Goal: Task Accomplishment & Management: Use online tool/utility

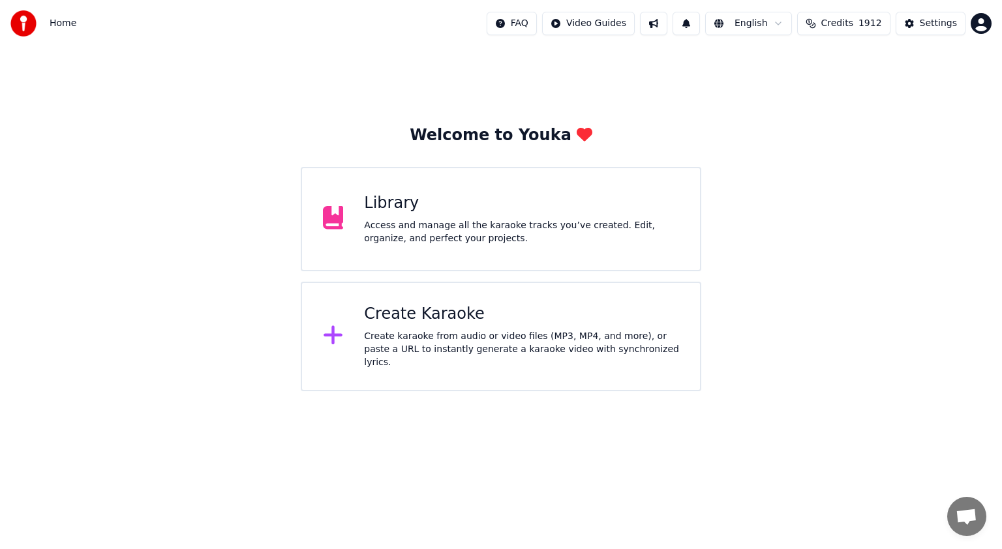
click at [408, 325] on div "Create Karaoke" at bounding box center [521, 314] width 315 height 21
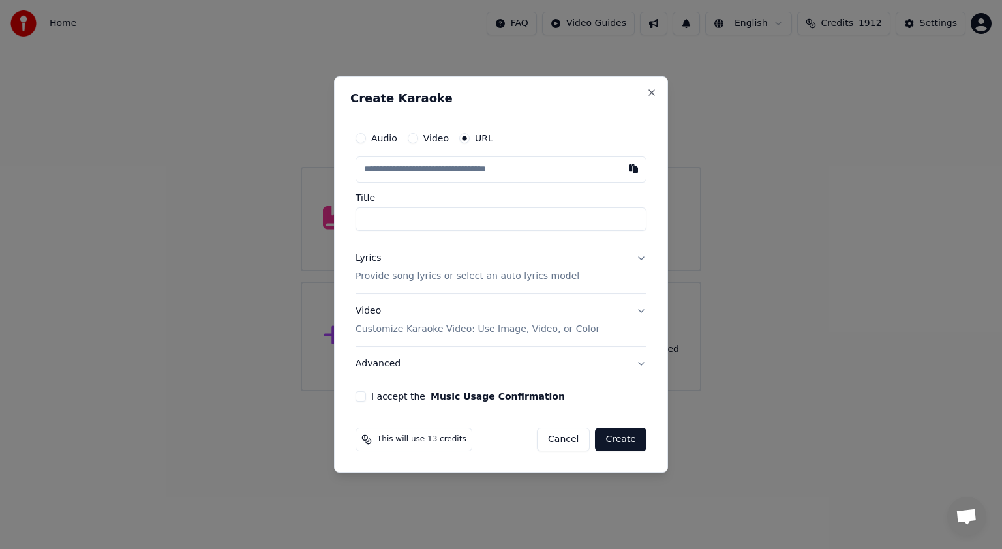
type input "**********"
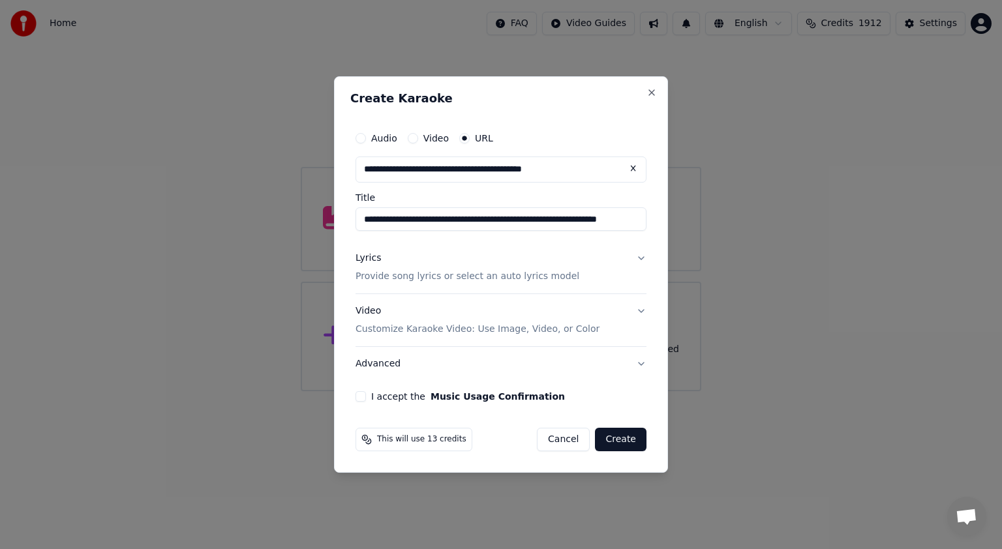
type input "**********"
click at [641, 261] on button "Lyrics Provide song lyrics or select an auto lyrics model" at bounding box center [500, 267] width 291 height 52
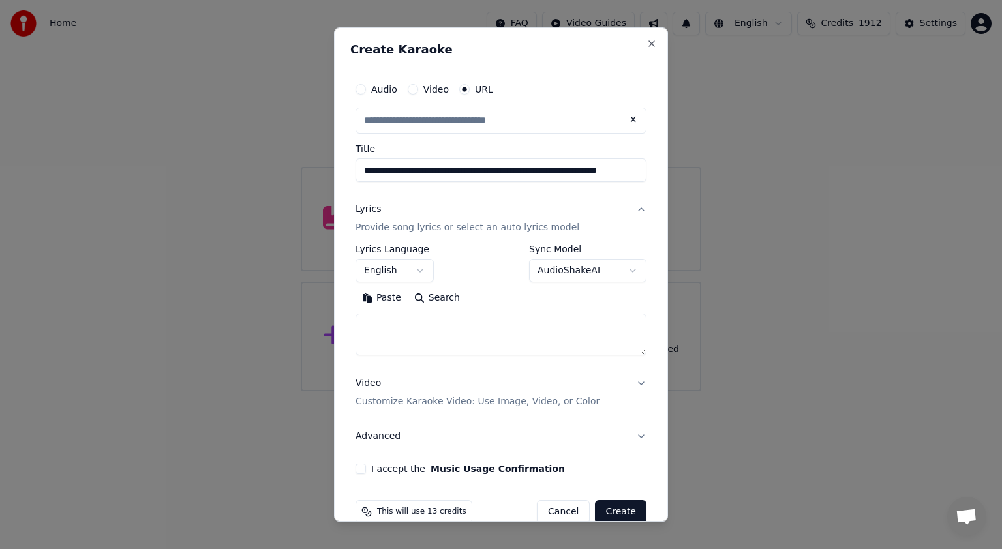
type input "**********"
click at [620, 273] on body "**********" at bounding box center [501, 195] width 1002 height 391
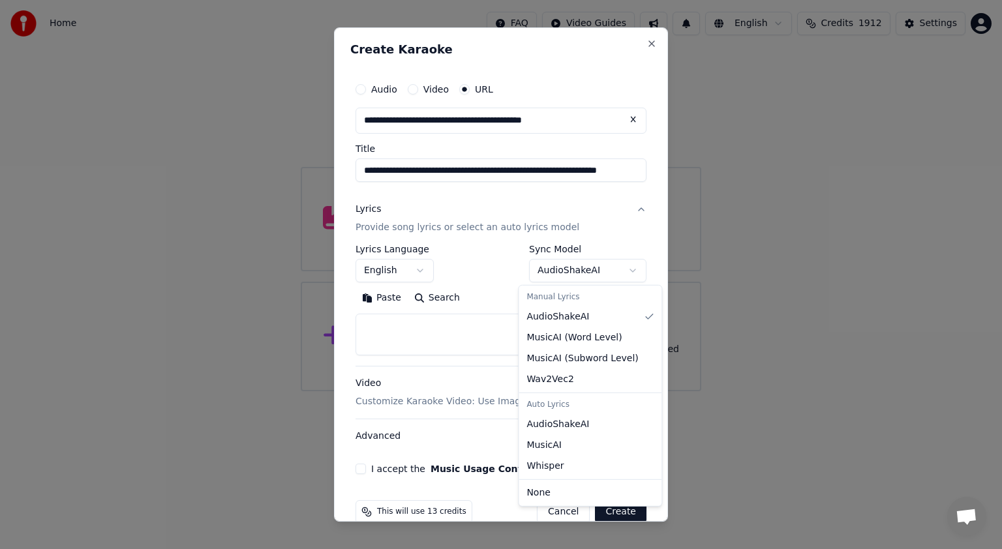
select select "********"
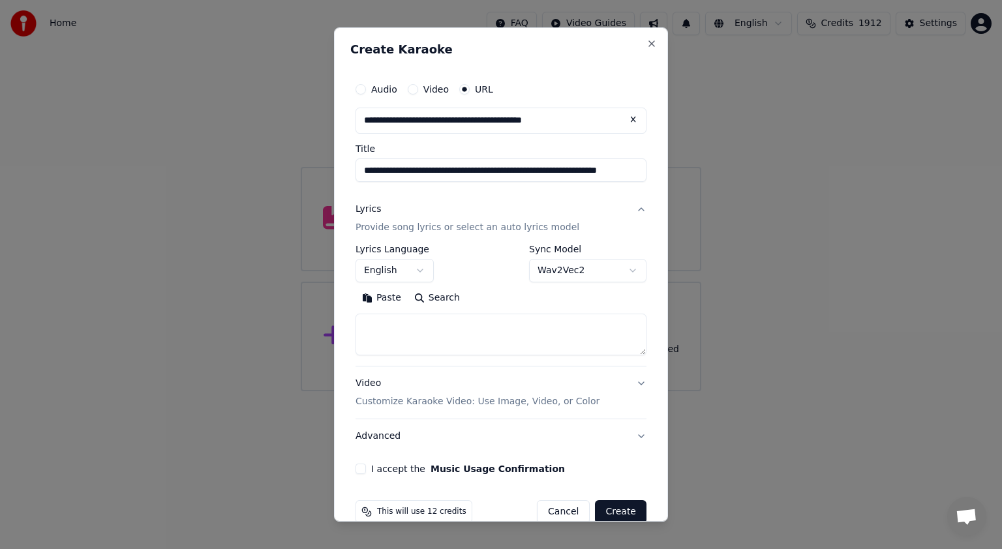
click at [359, 469] on button "I accept the Music Usage Confirmation" at bounding box center [360, 469] width 10 height 10
click at [613, 505] on button "Create" at bounding box center [621, 511] width 52 height 23
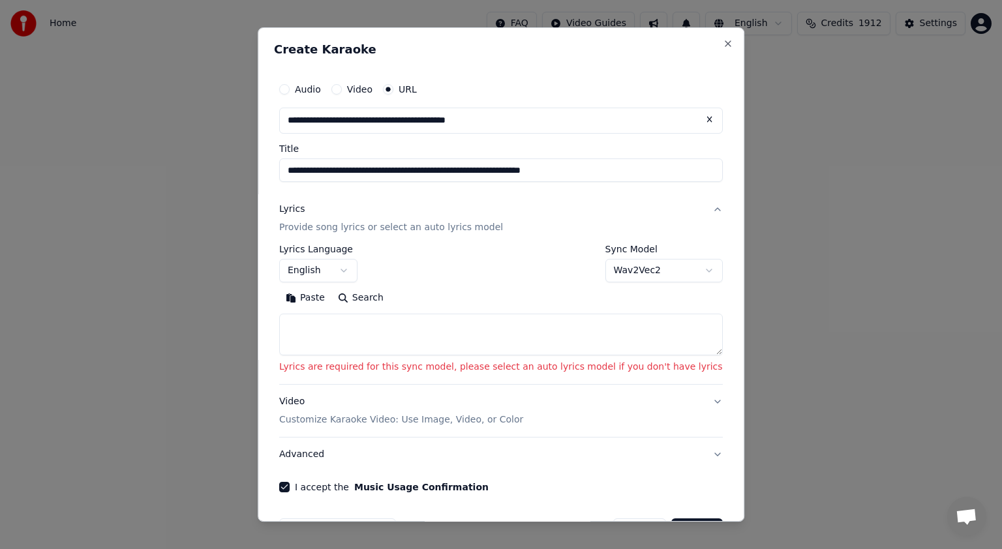
drag, startPoint x: 466, startPoint y: 170, endPoint x: 329, endPoint y: 170, distance: 137.6
click at [329, 170] on input "**********" at bounding box center [500, 169] width 443 height 23
click at [325, 336] on textarea at bounding box center [500, 335] width 443 height 42
paste textarea "**********"
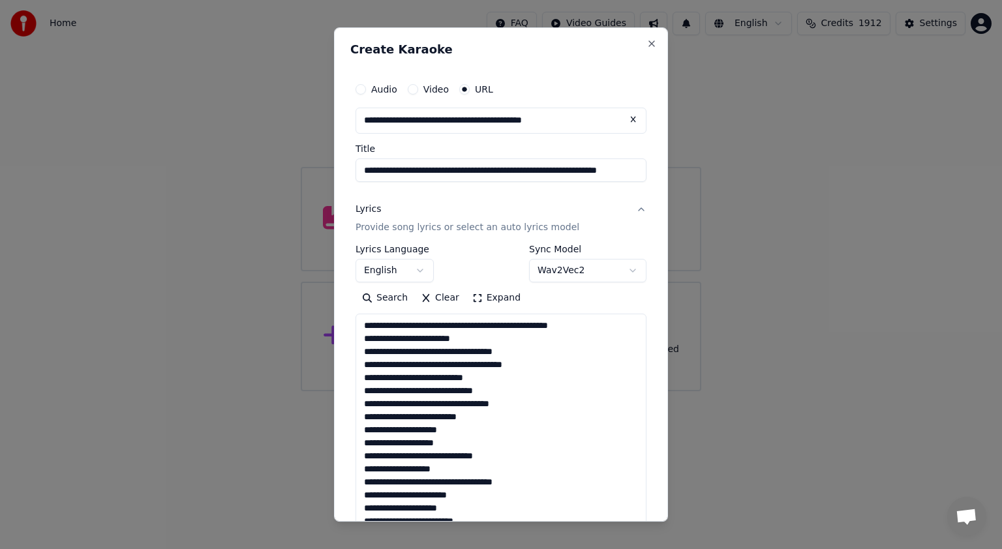
scroll to position [394, 0]
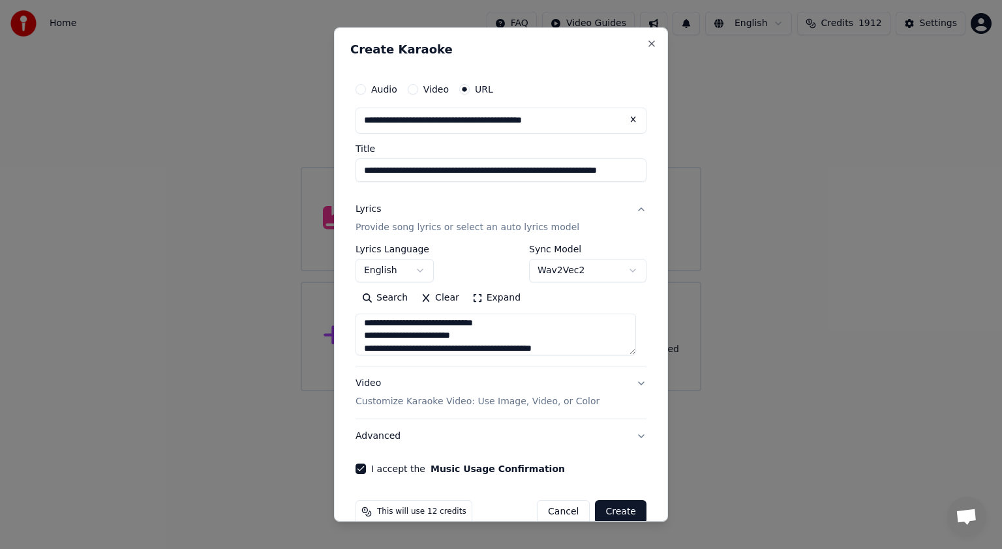
type textarea "**********"
click at [608, 505] on button "Create" at bounding box center [621, 511] width 52 height 23
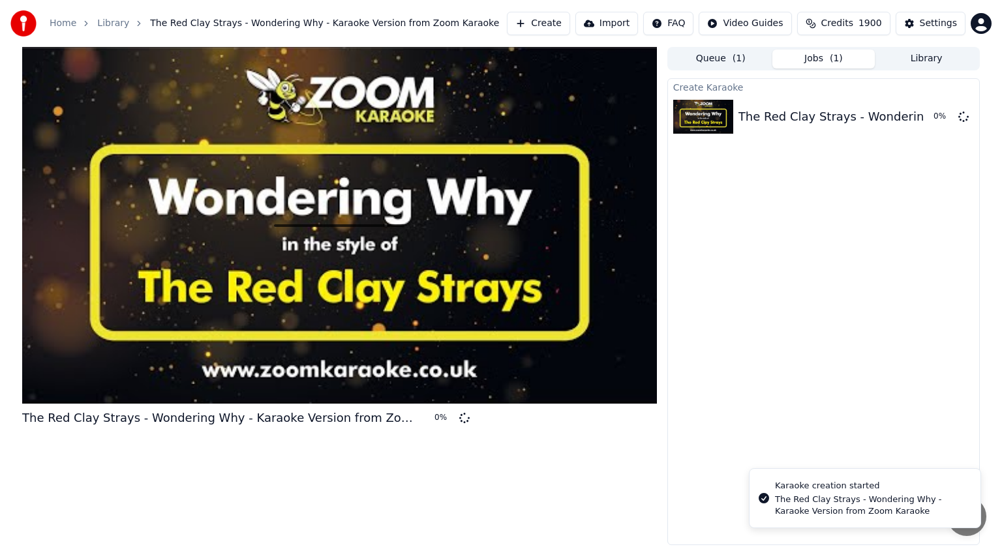
click at [942, 51] on button "Library" at bounding box center [925, 59] width 103 height 19
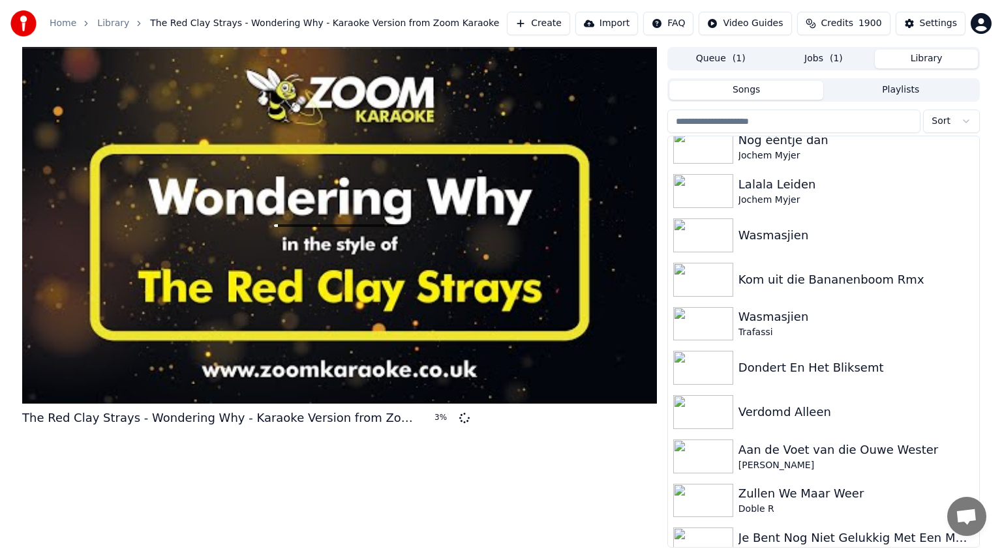
scroll to position [103, 0]
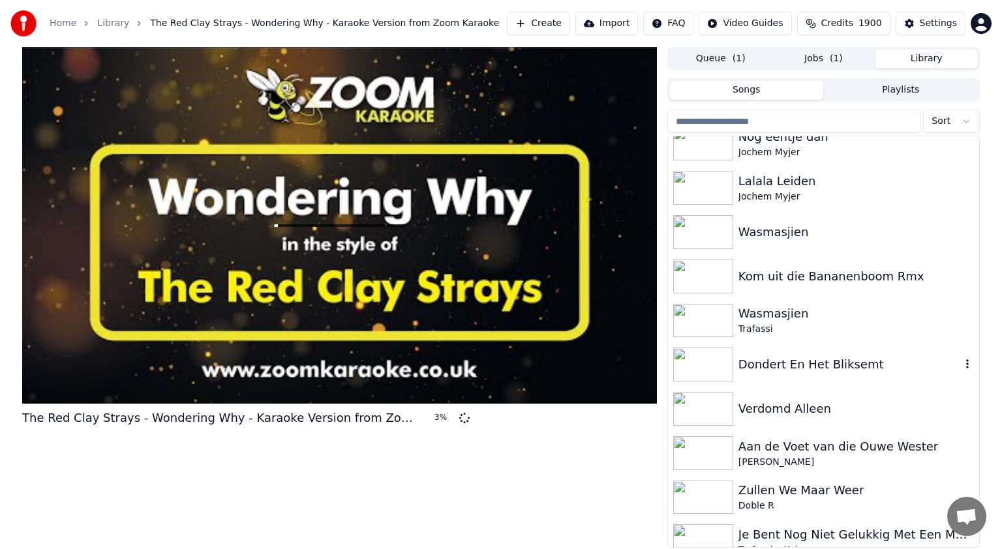
click at [717, 361] on img at bounding box center [703, 365] width 60 height 34
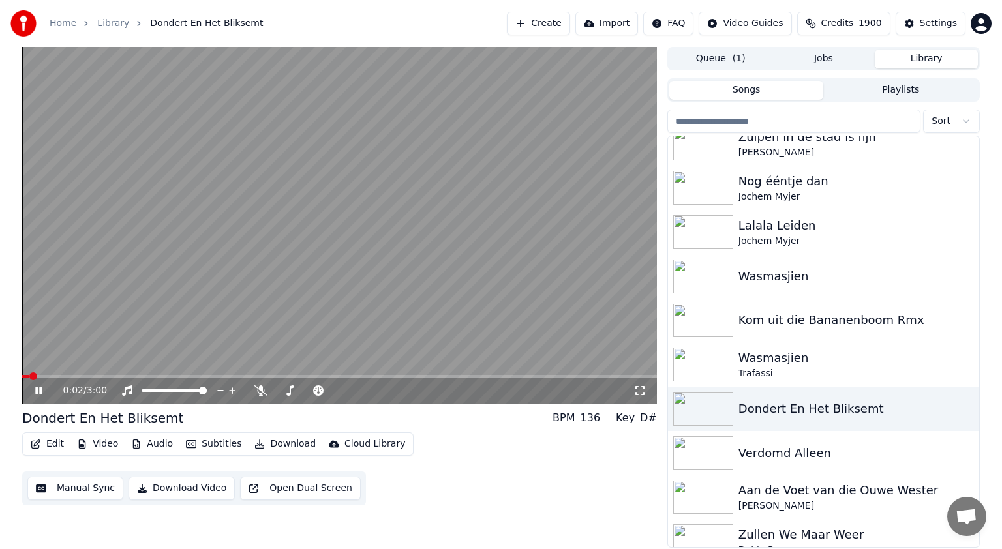
click at [27, 375] on span at bounding box center [25, 376] width 7 height 3
click at [39, 389] on icon at bounding box center [38, 391] width 7 height 8
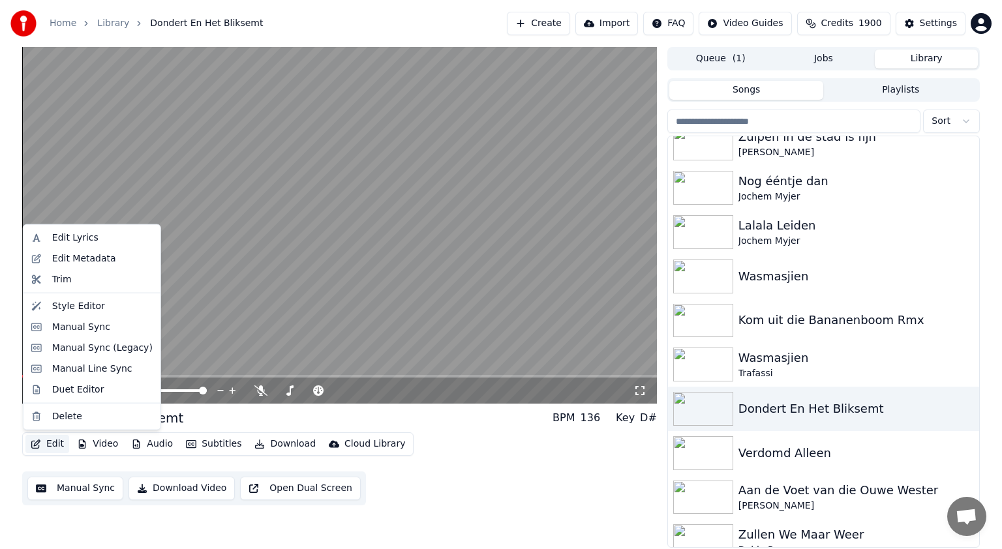
click at [56, 444] on button "Edit" at bounding box center [47, 444] width 44 height 18
click at [88, 238] on div "Edit Lyrics" at bounding box center [75, 237] width 46 height 13
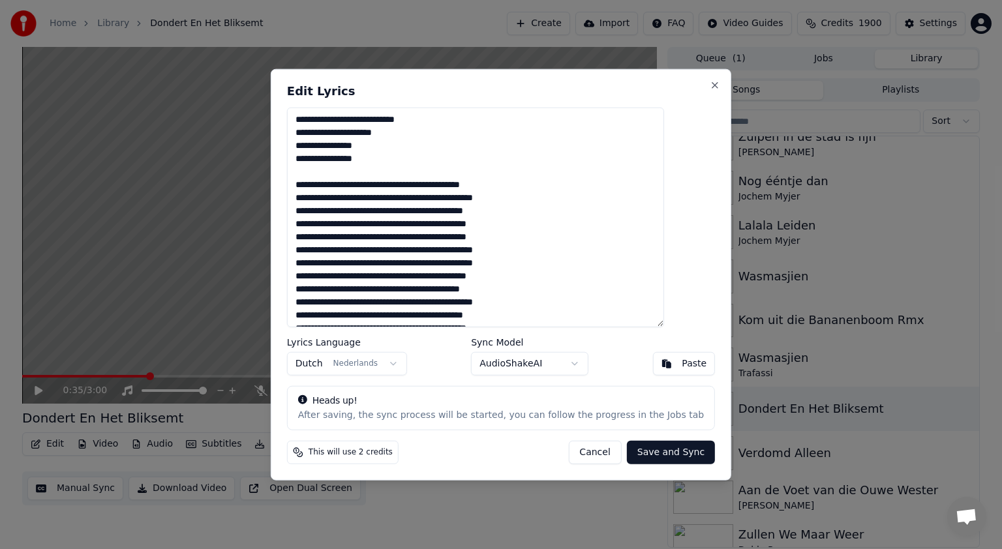
drag, startPoint x: 441, startPoint y: 119, endPoint x: 316, endPoint y: 120, distance: 125.2
click at [316, 120] on textarea at bounding box center [475, 218] width 377 height 220
click at [324, 123] on textarea at bounding box center [475, 218] width 377 height 220
click at [341, 122] on textarea at bounding box center [475, 218] width 377 height 220
click at [347, 120] on textarea at bounding box center [475, 218] width 377 height 220
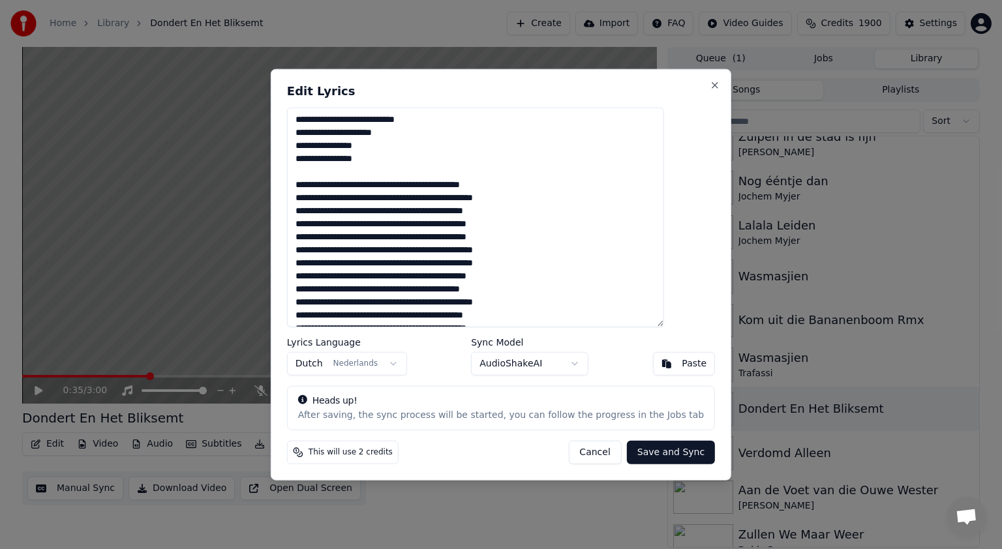
drag, startPoint x: 419, startPoint y: 125, endPoint x: 389, endPoint y: 123, distance: 30.1
click at [389, 123] on textarea at bounding box center [475, 218] width 377 height 220
drag, startPoint x: 401, startPoint y: 113, endPoint x: 318, endPoint y: 118, distance: 82.9
click at [318, 118] on textarea at bounding box center [475, 218] width 377 height 220
drag, startPoint x: 409, startPoint y: 132, endPoint x: 317, endPoint y: 135, distance: 92.0
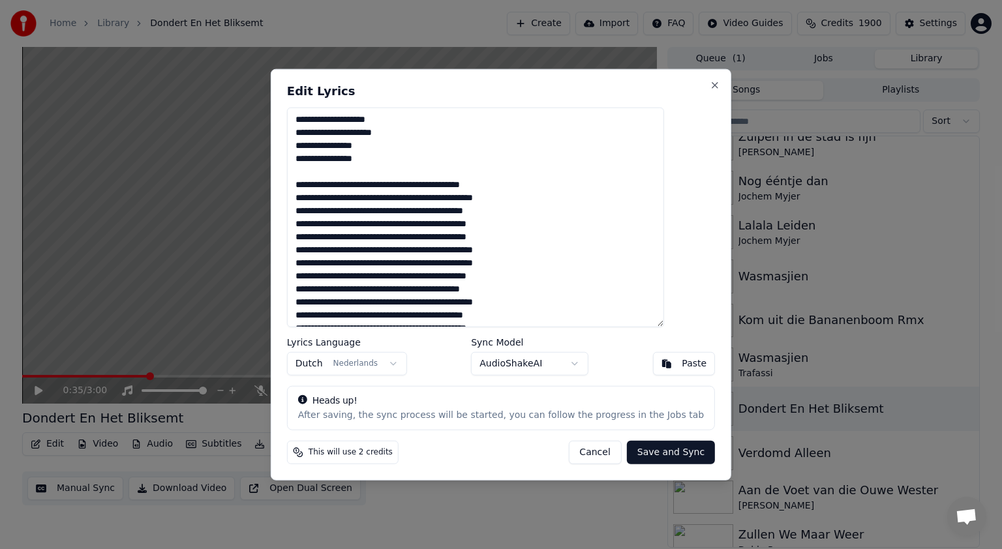
click at [317, 135] on textarea at bounding box center [475, 218] width 377 height 220
drag, startPoint x: 389, startPoint y: 145, endPoint x: 320, endPoint y: 145, distance: 69.1
click at [320, 145] on textarea at bounding box center [475, 218] width 377 height 220
drag, startPoint x: 405, startPoint y: 145, endPoint x: 321, endPoint y: 121, distance: 87.3
click at [321, 121] on textarea at bounding box center [475, 218] width 377 height 220
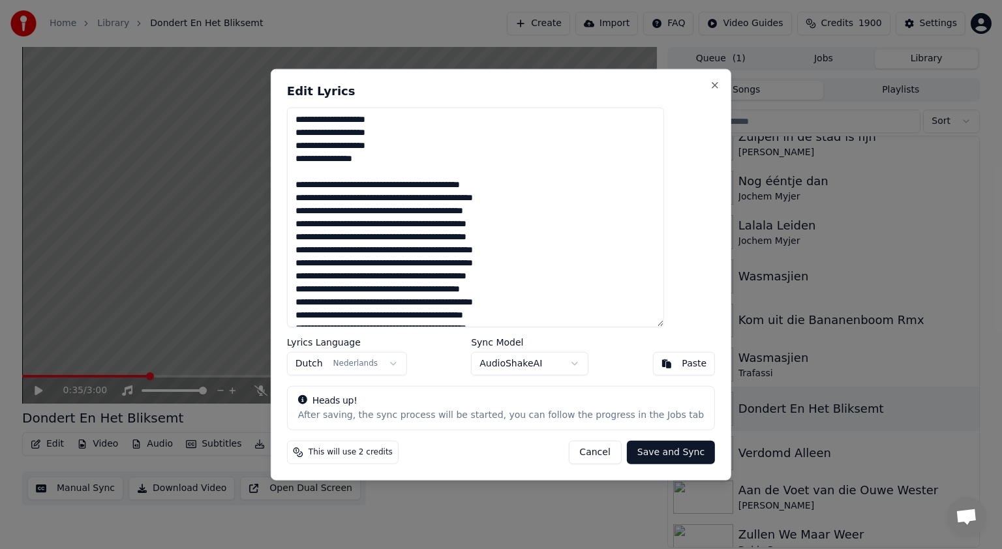
click at [320, 158] on textarea at bounding box center [475, 218] width 377 height 220
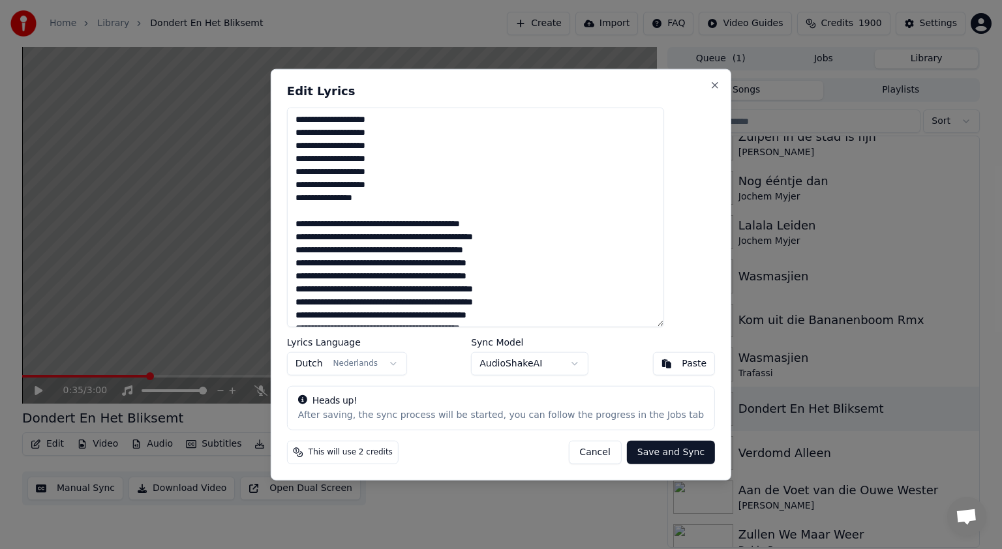
drag, startPoint x: 389, startPoint y: 198, endPoint x: 320, endPoint y: 121, distance: 102.9
click at [320, 121] on textarea at bounding box center [475, 218] width 377 height 220
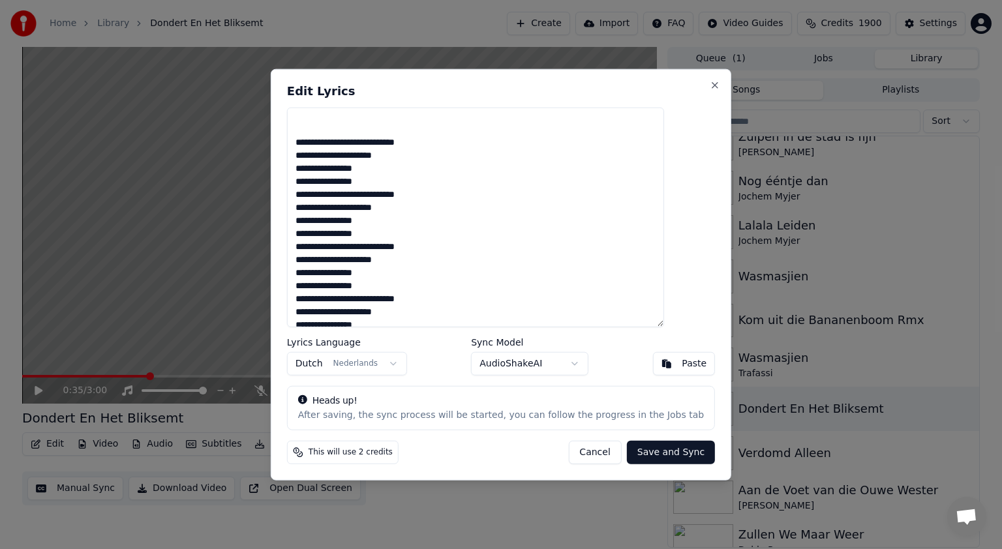
scroll to position [526, 0]
drag, startPoint x: 320, startPoint y: 142, endPoint x: 413, endPoint y: 205, distance: 112.5
click at [413, 205] on textarea at bounding box center [475, 218] width 377 height 220
click at [409, 207] on textarea at bounding box center [475, 218] width 377 height 220
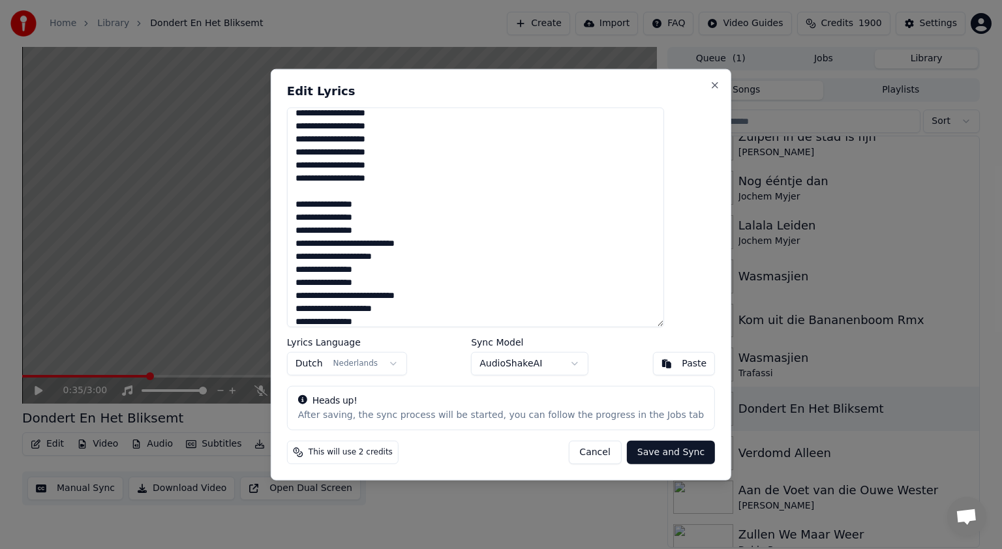
scroll to position [558, 0]
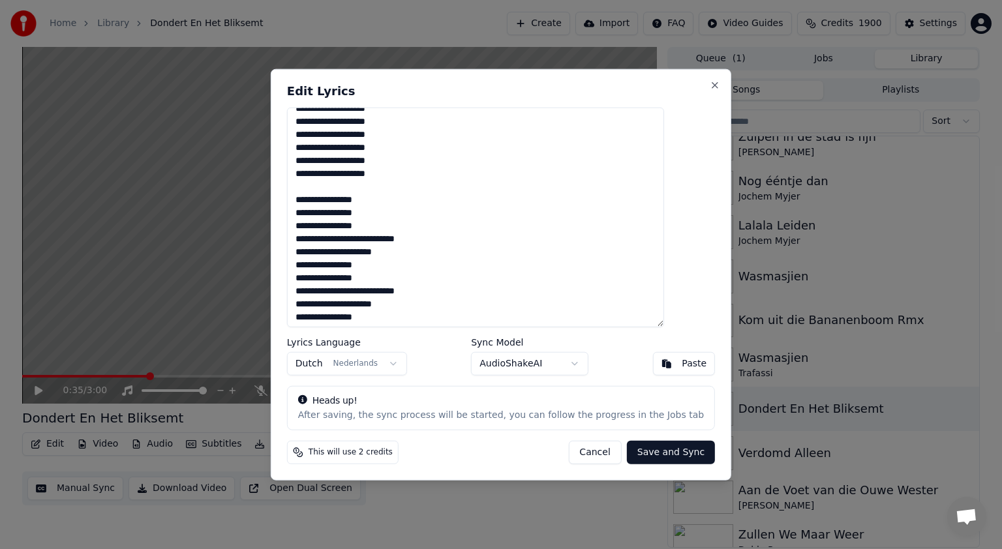
drag, startPoint x: 321, startPoint y: 201, endPoint x: 378, endPoint y: 262, distance: 83.5
click at [378, 262] on textarea at bounding box center [475, 218] width 377 height 220
click at [400, 267] on textarea at bounding box center [475, 218] width 377 height 220
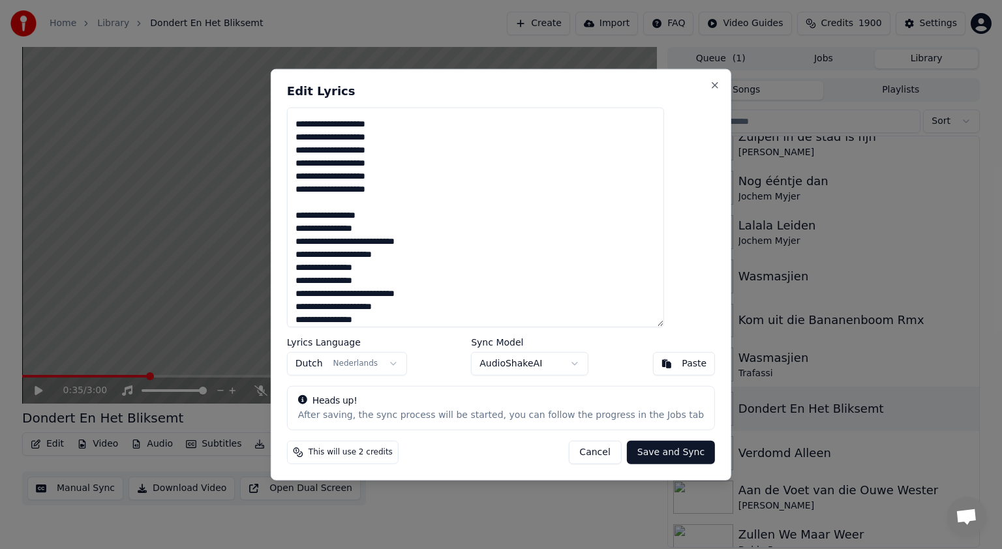
scroll to position [652, 0]
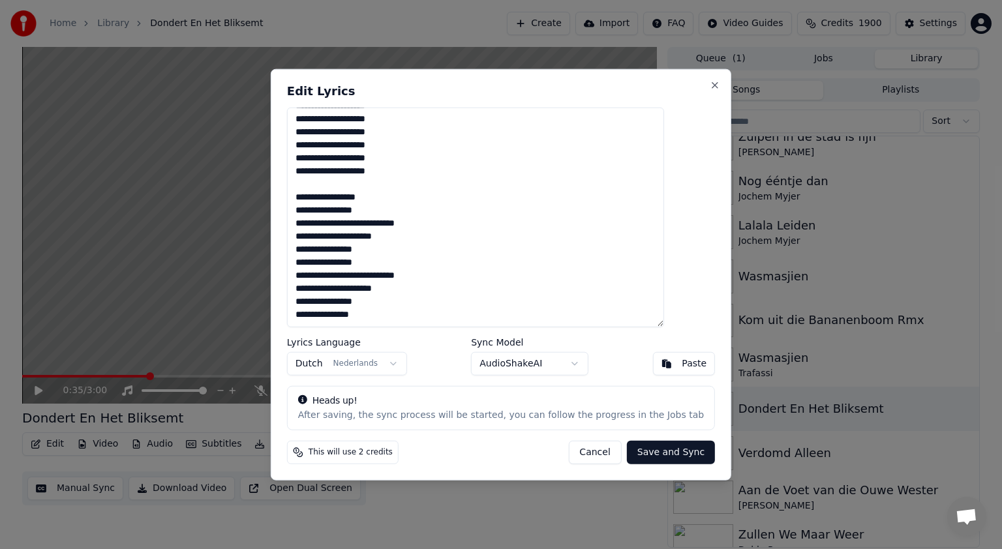
drag, startPoint x: 320, startPoint y: 200, endPoint x: 387, endPoint y: 260, distance: 90.1
click at [387, 260] on textarea at bounding box center [475, 218] width 377 height 220
click at [400, 261] on textarea at bounding box center [475, 218] width 377 height 220
drag, startPoint x: 317, startPoint y: 290, endPoint x: 391, endPoint y: 309, distance: 76.9
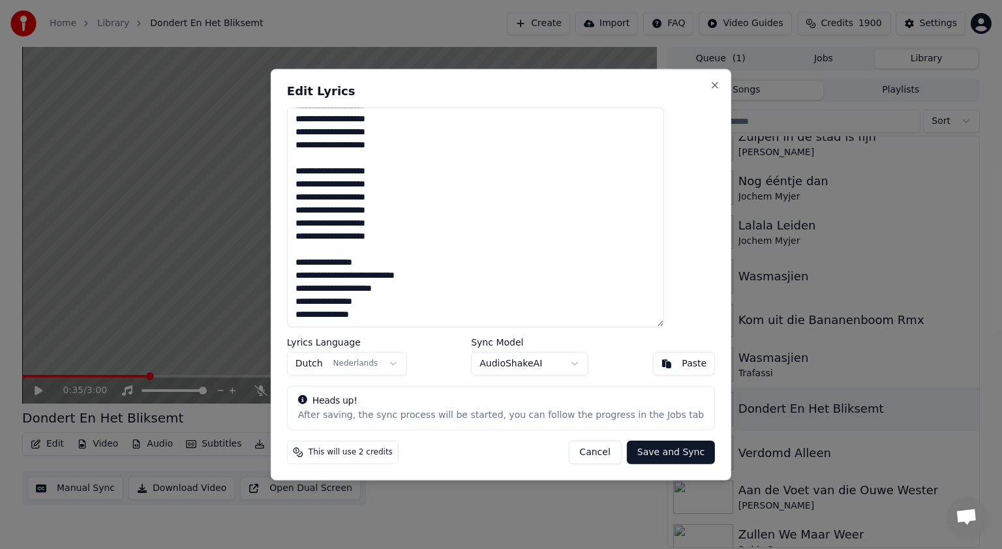
click at [391, 309] on textarea at bounding box center [475, 218] width 377 height 220
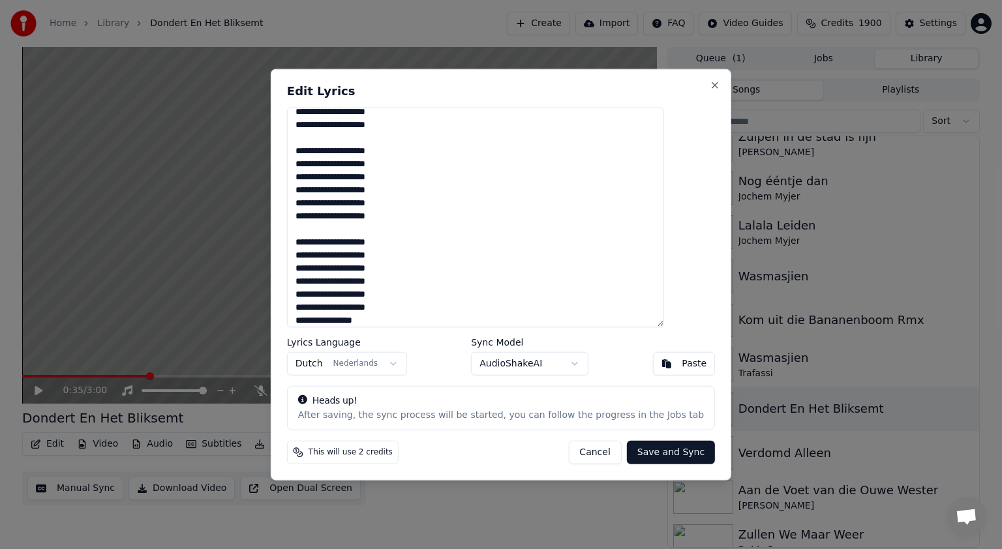
type textarea "**********"
click at [633, 450] on button "Save and Sync" at bounding box center [671, 451] width 88 height 23
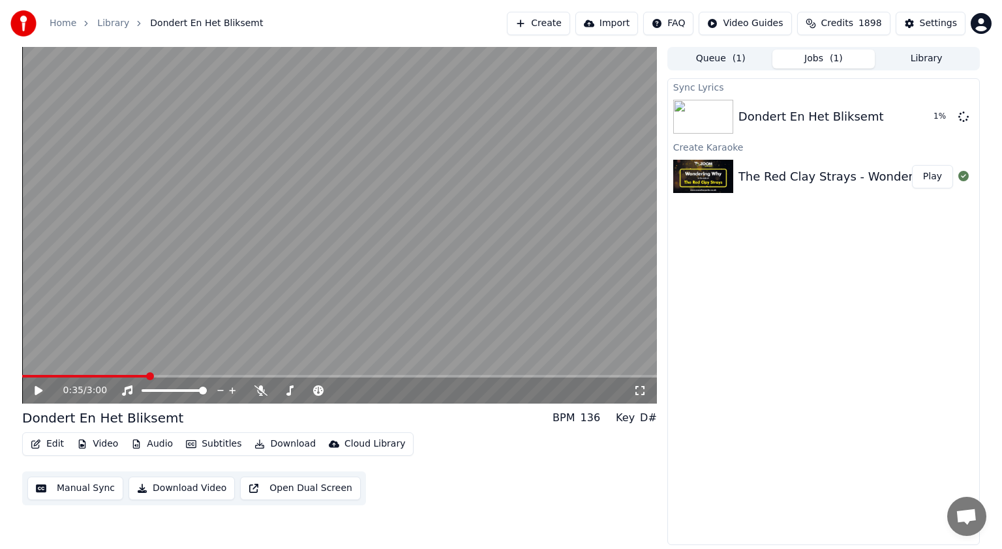
click at [937, 172] on button "Play" at bounding box center [932, 176] width 41 height 23
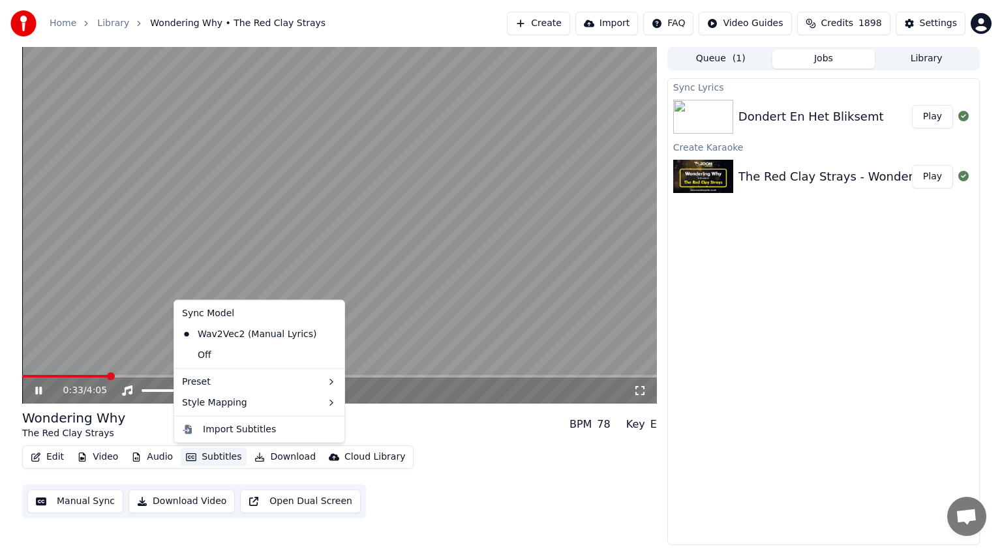
click at [231, 455] on button "Subtitles" at bounding box center [214, 457] width 66 height 18
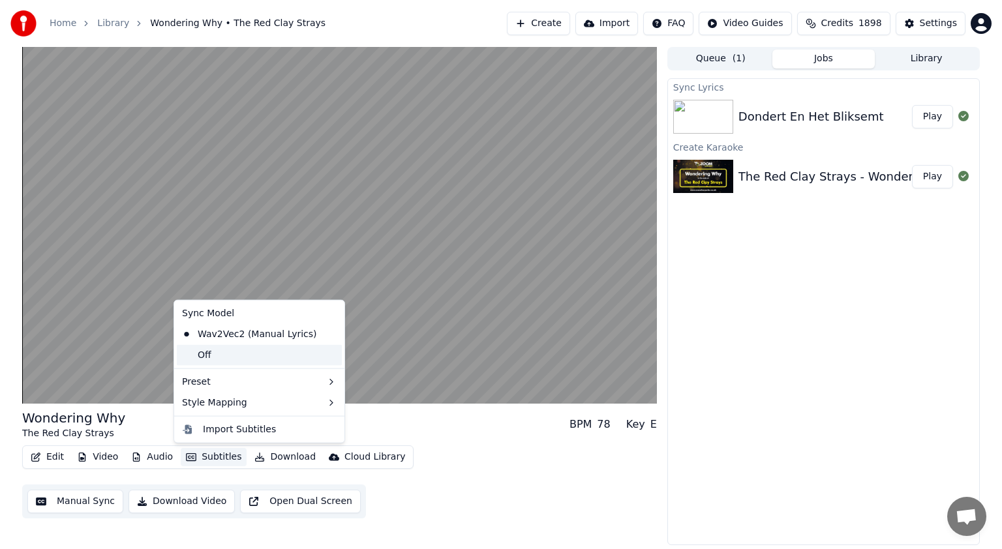
click at [267, 357] on div "Off" at bounding box center [259, 355] width 165 height 21
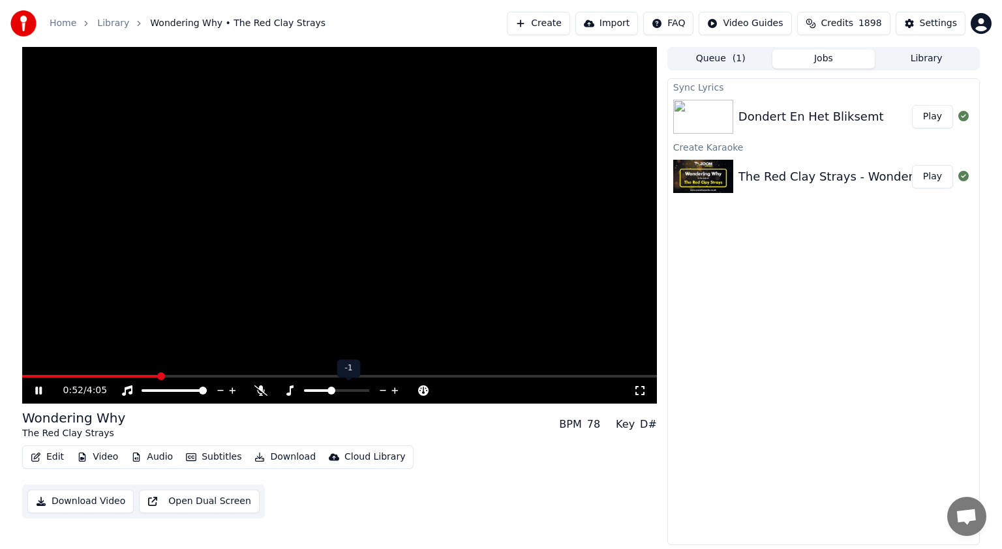
click at [331, 393] on span at bounding box center [331, 391] width 8 height 8
click at [38, 389] on icon at bounding box center [48, 390] width 31 height 10
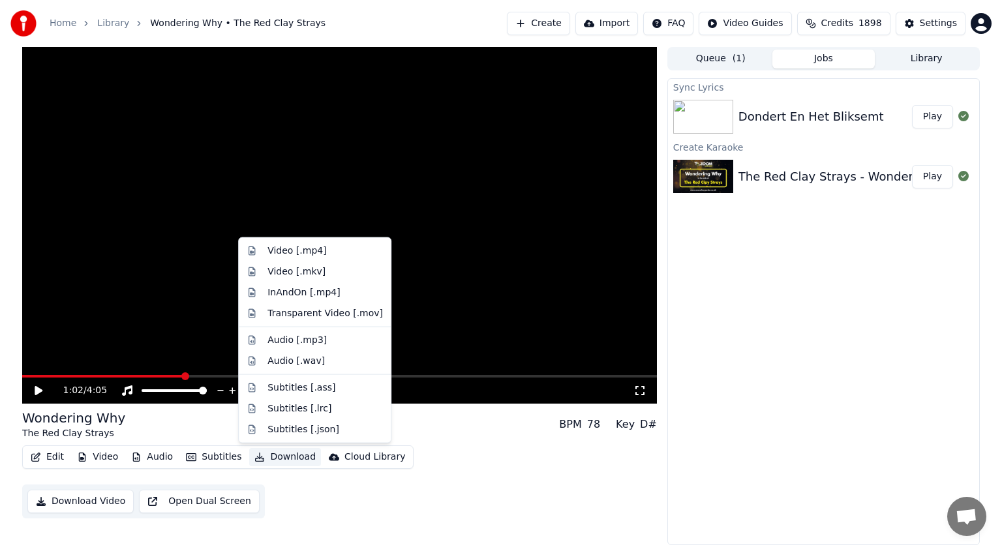
click at [282, 456] on button "Download" at bounding box center [285, 457] width 72 height 18
click at [286, 251] on div "Video [.mp4]" at bounding box center [296, 251] width 59 height 13
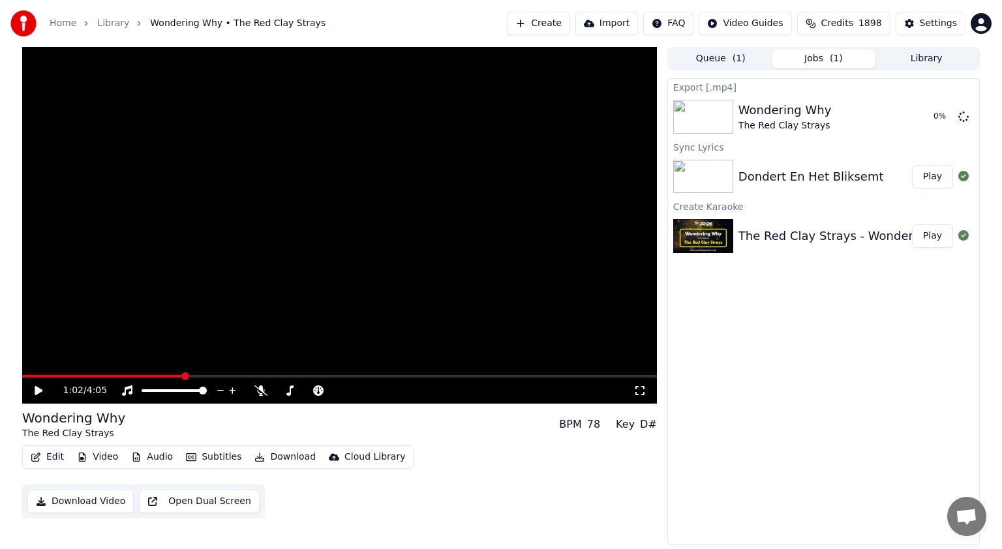
click at [929, 173] on button "Play" at bounding box center [932, 176] width 41 height 23
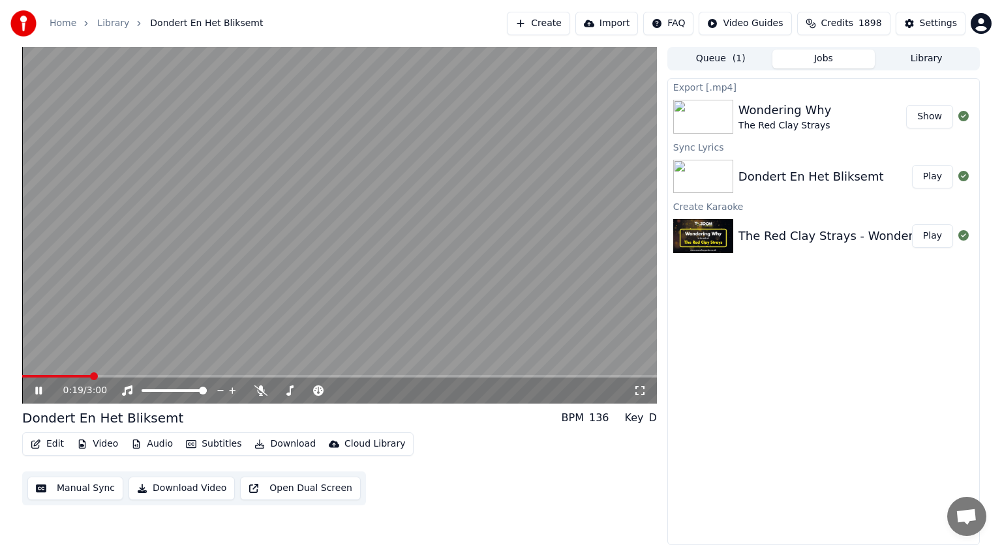
click at [39, 388] on icon at bounding box center [38, 391] width 7 height 8
click at [248, 374] on video at bounding box center [339, 225] width 634 height 357
click at [243, 377] on span at bounding box center [339, 376] width 634 height 3
click at [352, 376] on span at bounding box center [339, 376] width 634 height 3
click at [413, 376] on span at bounding box center [339, 376] width 634 height 3
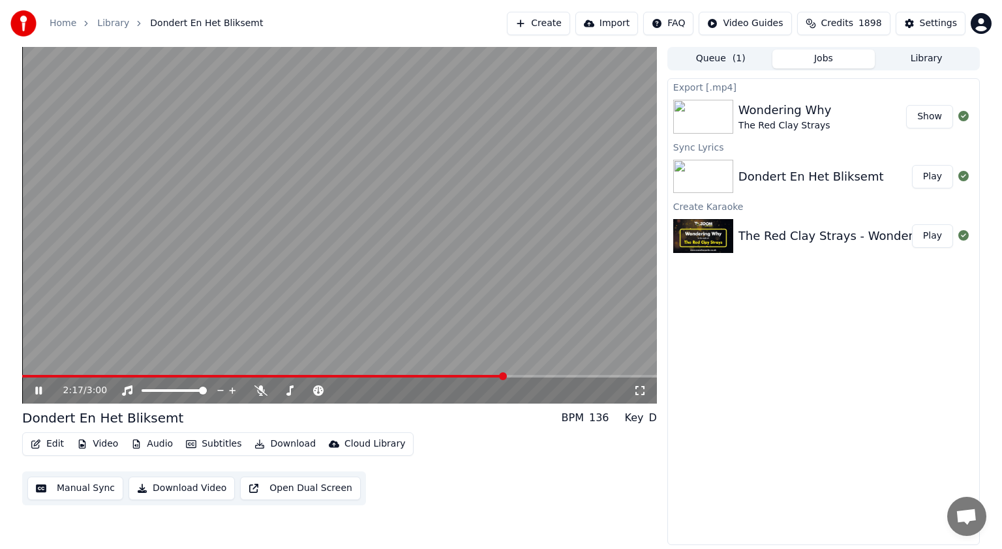
click at [505, 376] on span at bounding box center [339, 376] width 634 height 3
click at [35, 389] on icon at bounding box center [48, 390] width 31 height 10
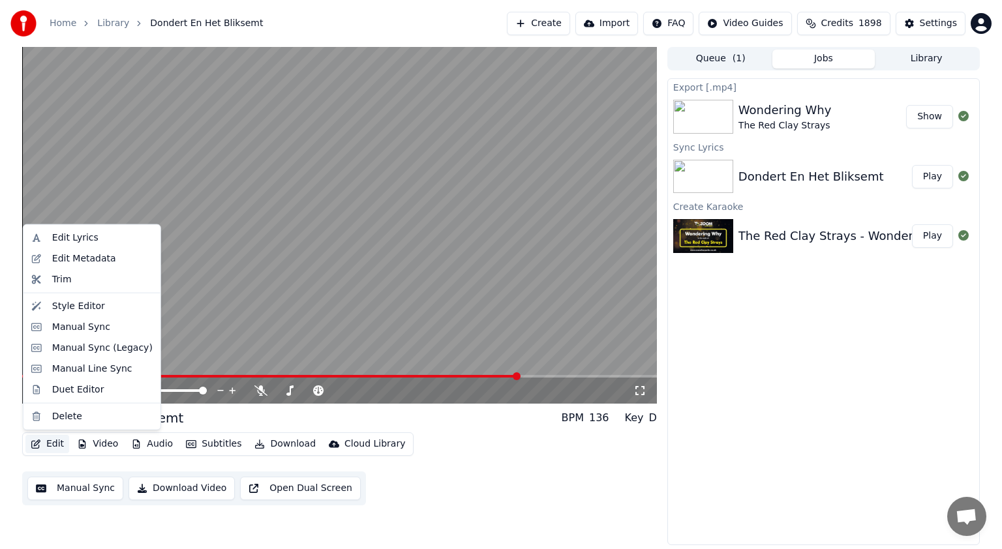
click at [50, 441] on button "Edit" at bounding box center [47, 444] width 44 height 18
click at [68, 345] on div "Manual Sync (Legacy)" at bounding box center [102, 348] width 100 height 13
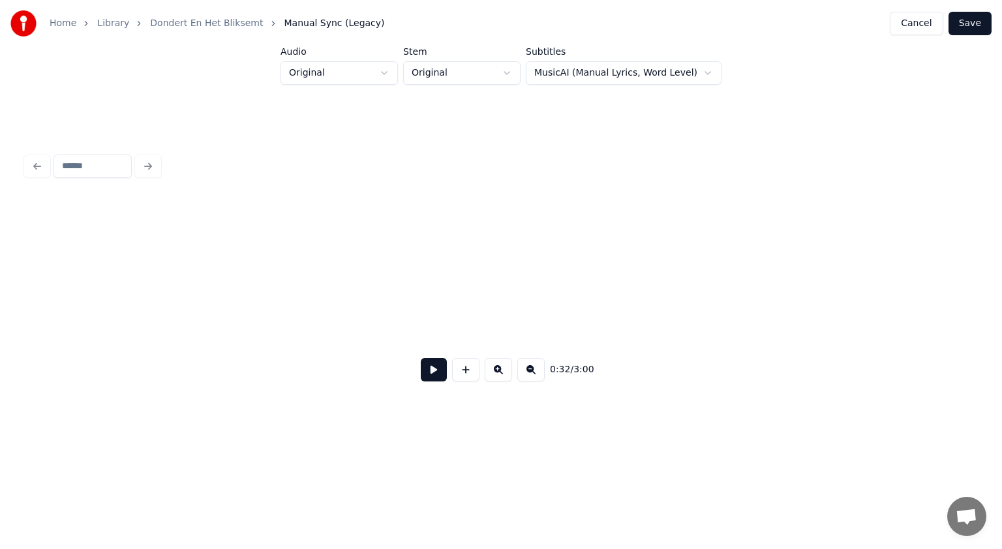
scroll to position [0, 5286]
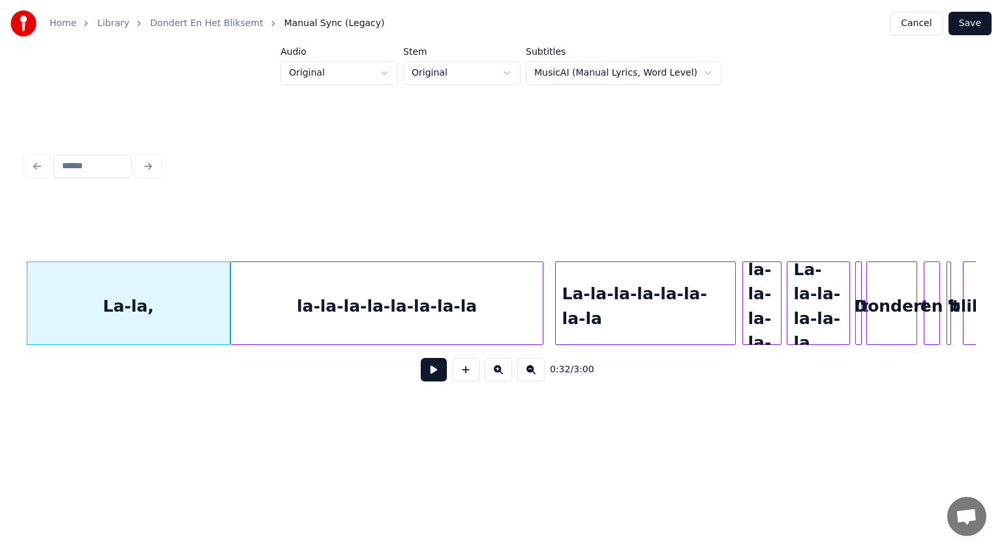
click at [528, 369] on button at bounding box center [530, 369] width 27 height 23
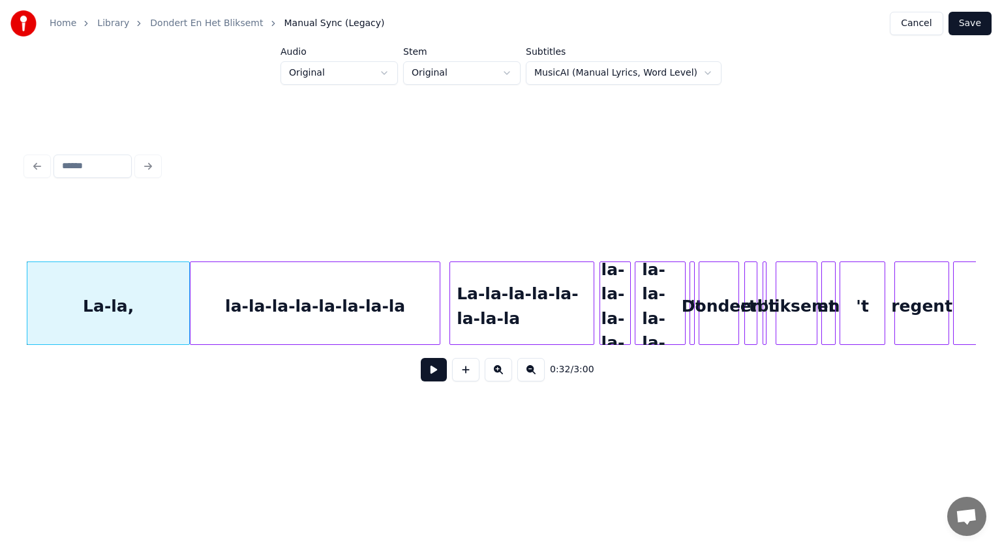
click at [528, 369] on button at bounding box center [530, 369] width 27 height 23
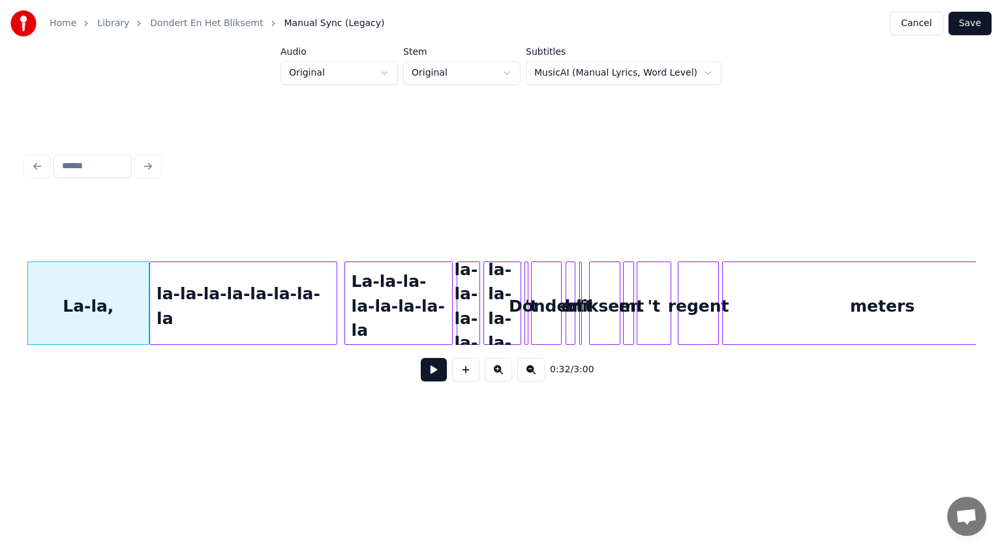
click at [528, 369] on button at bounding box center [530, 369] width 27 height 23
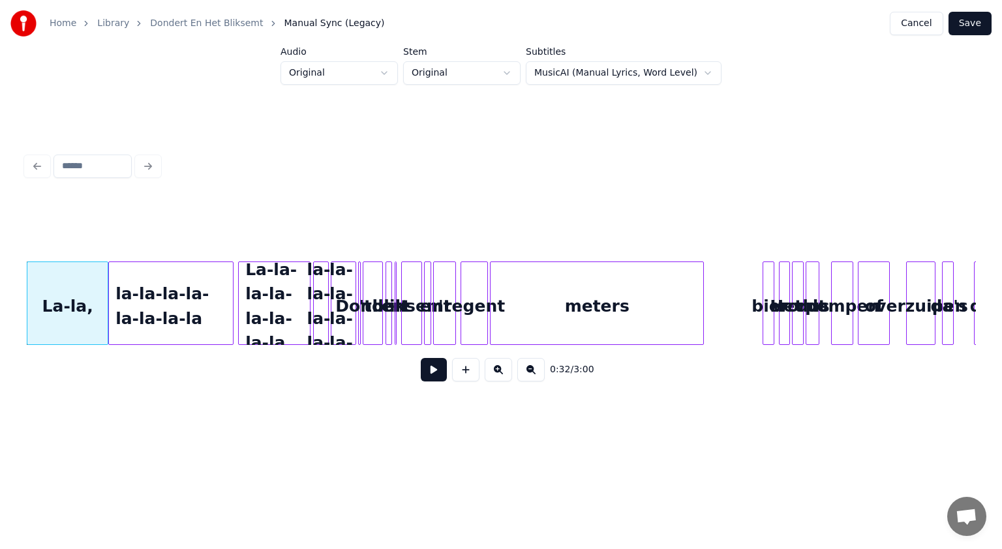
click at [528, 369] on button at bounding box center [530, 369] width 27 height 23
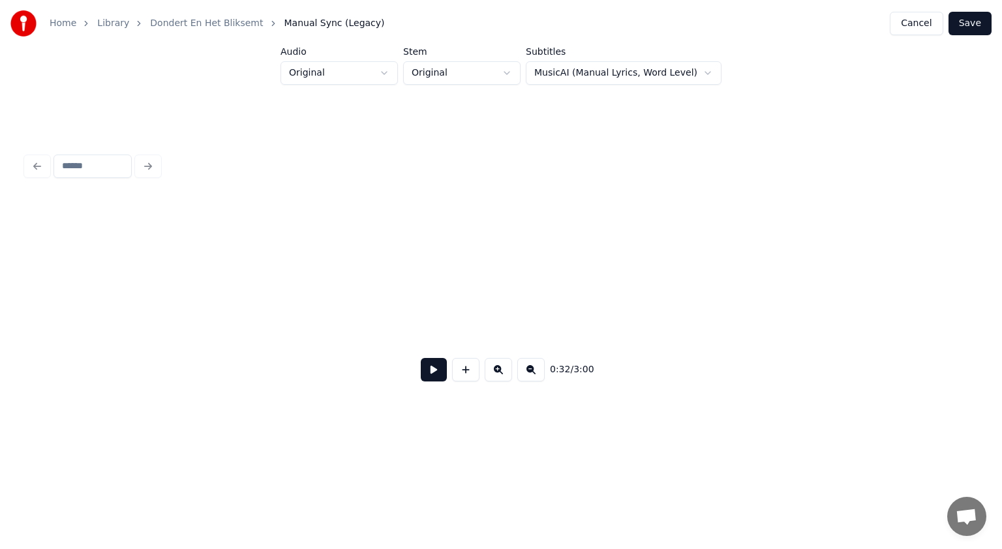
scroll to position [0, 0]
click at [394, 70] on html "Home Library Dondert En Het Bliksemt Manual Sync (Legacy) Cancel Save Audio Ori…" at bounding box center [501, 228] width 1002 height 456
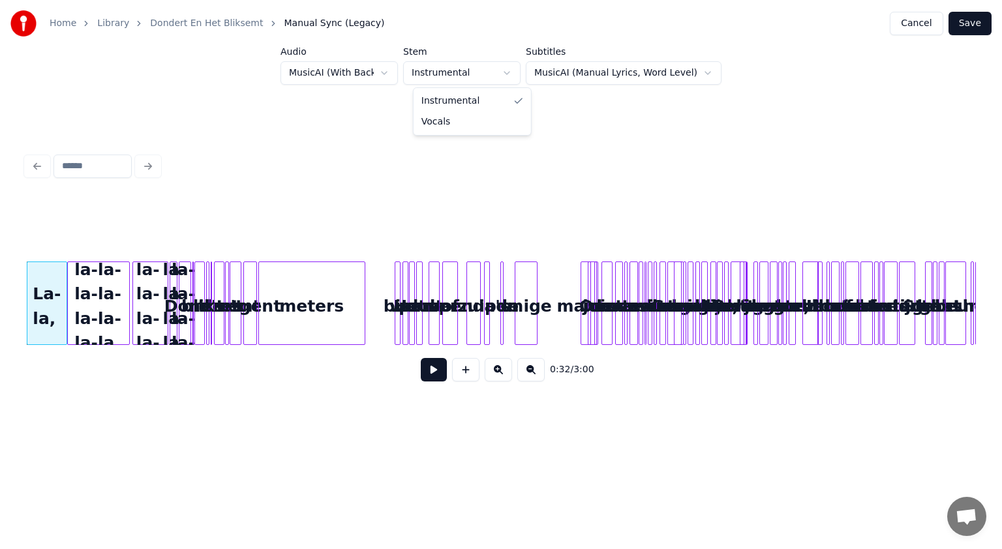
click at [518, 69] on html "Home Library Dondert En Het Bliksemt Manual Sync (Legacy) Cancel Save Audio Mus…" at bounding box center [501, 228] width 1002 height 456
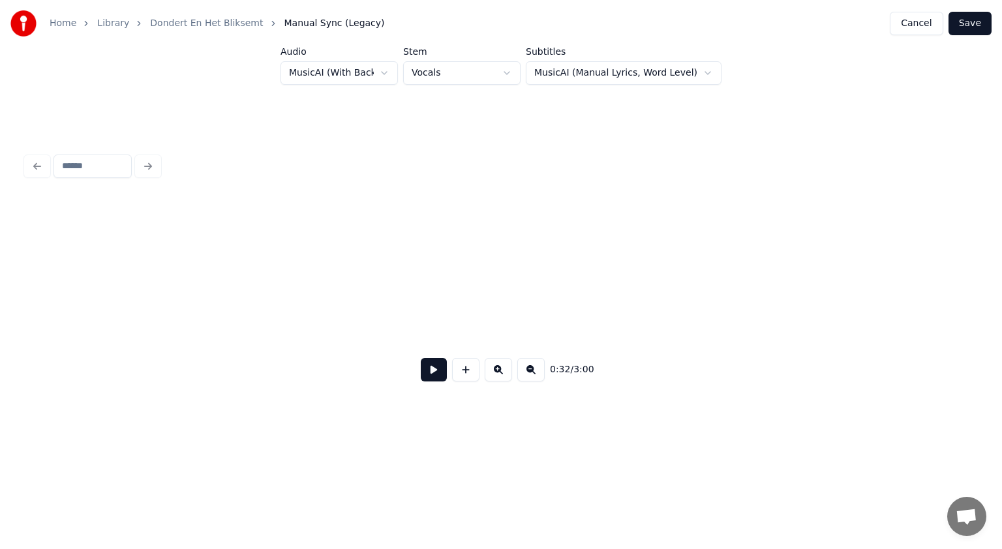
scroll to position [0, 0]
click at [439, 368] on button at bounding box center [434, 369] width 26 height 23
click at [394, 73] on html "Home Library Dondert En Het Bliksemt Manual Sync (Legacy) Cancel Save Audio Mus…" at bounding box center [501, 228] width 1002 height 456
click at [428, 374] on button at bounding box center [434, 369] width 26 height 23
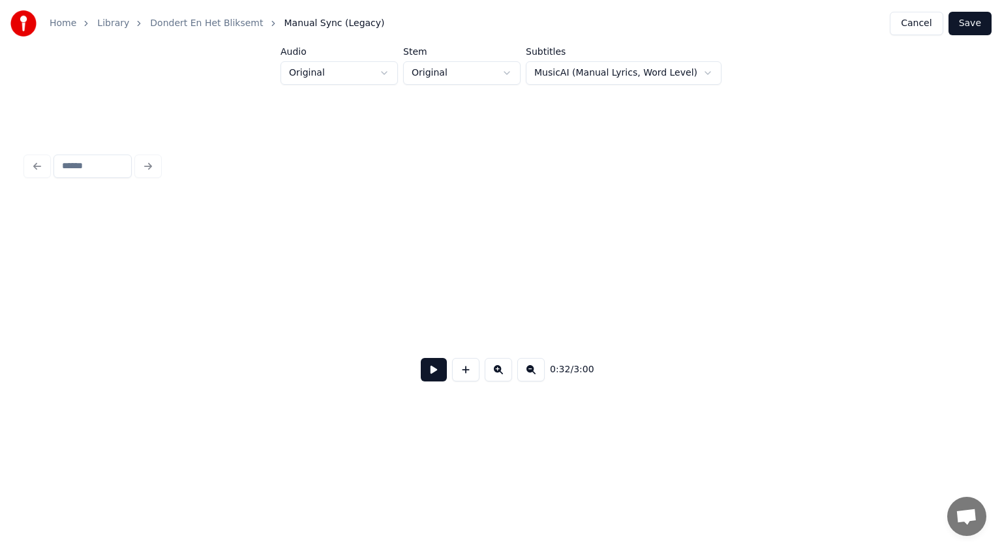
scroll to position [0, 1057]
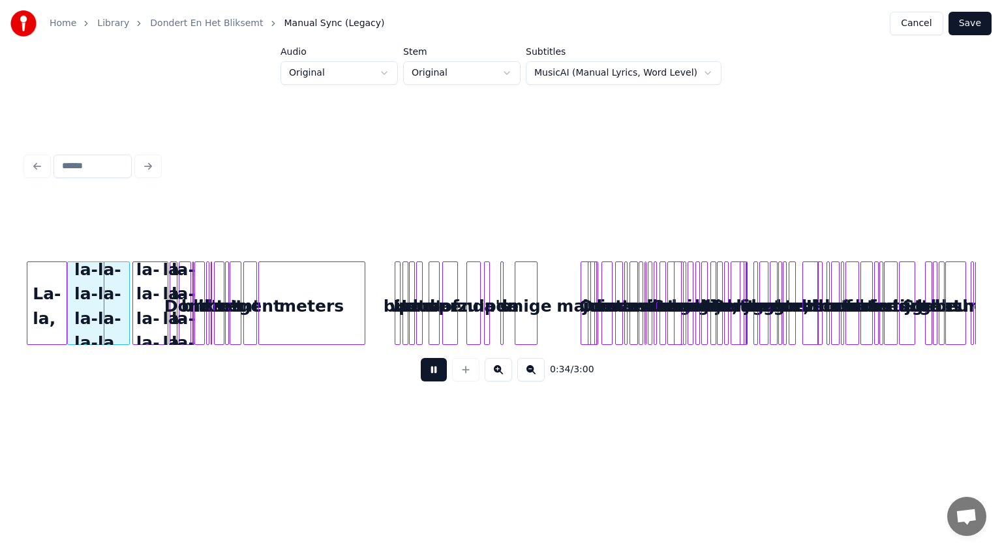
click at [432, 372] on button at bounding box center [434, 369] width 26 height 23
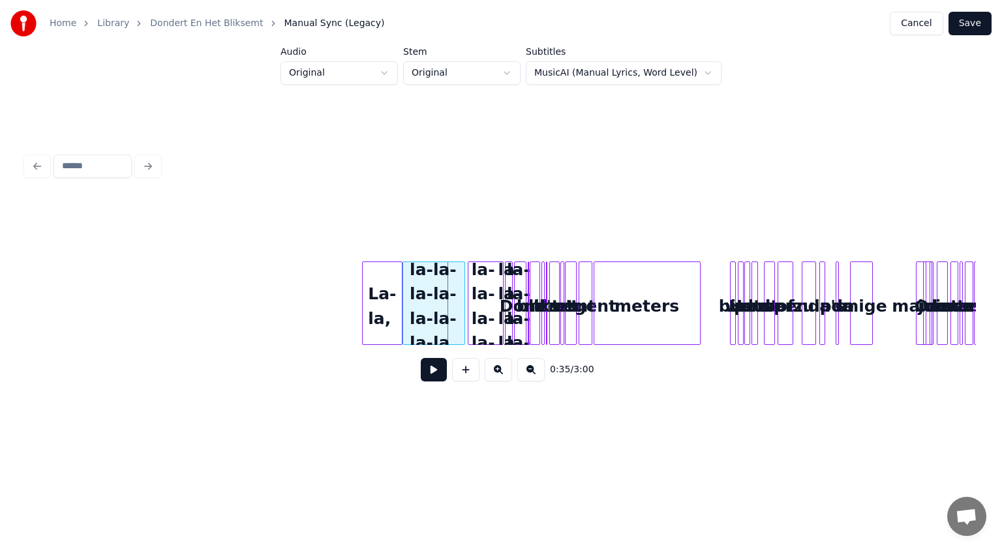
scroll to position [0, 0]
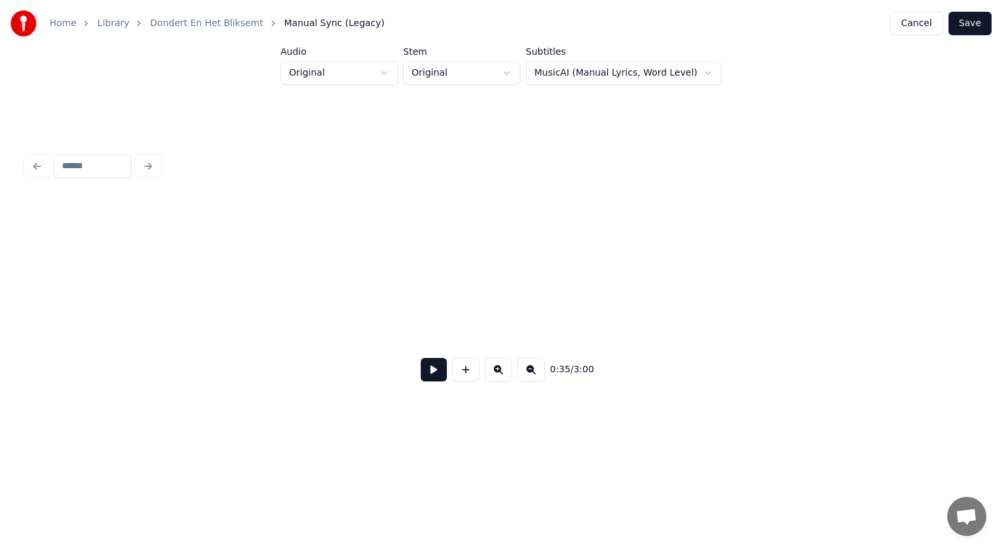
click at [434, 374] on button at bounding box center [434, 369] width 26 height 23
click at [530, 377] on button at bounding box center [530, 369] width 27 height 23
click at [530, 370] on div "0:21 / 3:00" at bounding box center [501, 369] width 929 height 29
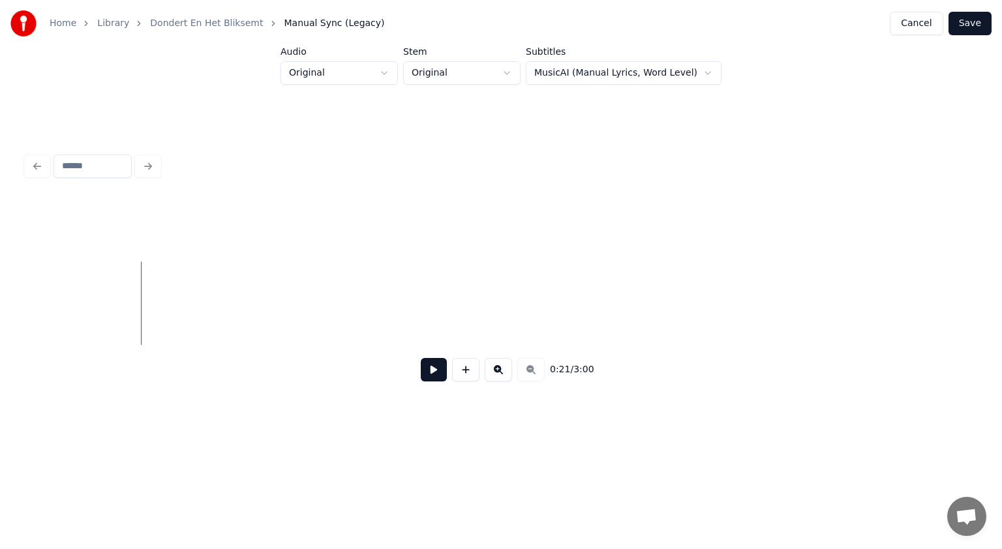
click at [530, 370] on div "0:21 / 3:00" at bounding box center [501, 369] width 929 height 29
click at [430, 370] on button at bounding box center [434, 369] width 26 height 23
click at [533, 365] on div "0:44 / 3:00" at bounding box center [501, 369] width 929 height 29
click at [441, 369] on button at bounding box center [434, 369] width 26 height 23
click at [501, 365] on button at bounding box center [497, 369] width 27 height 23
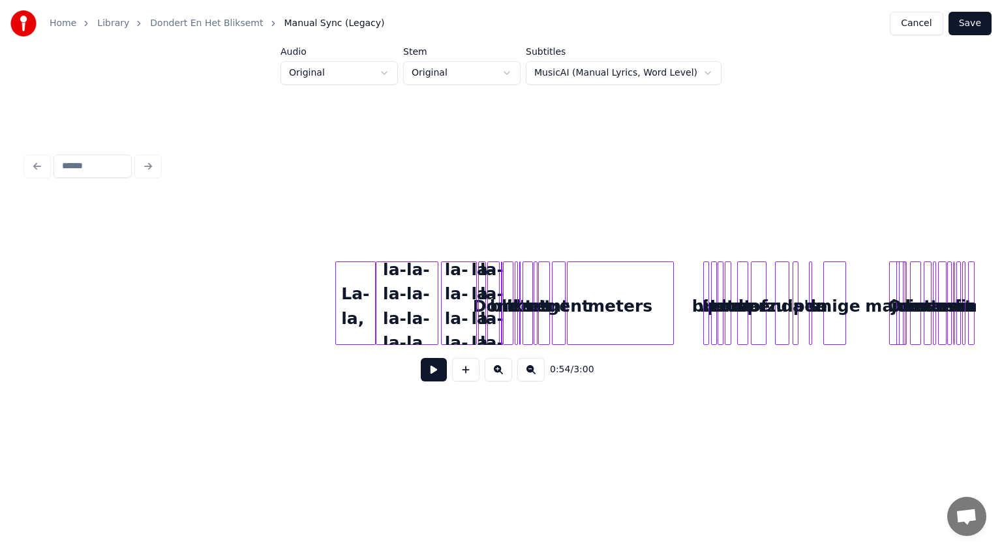
scroll to position [0, 734]
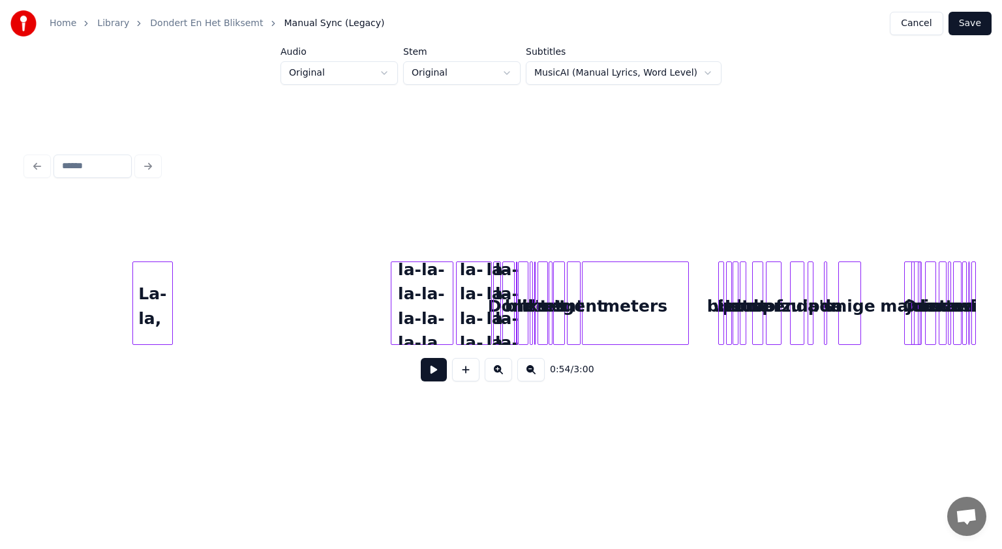
click at [153, 295] on div "La-la," at bounding box center [153, 306] width 40 height 89
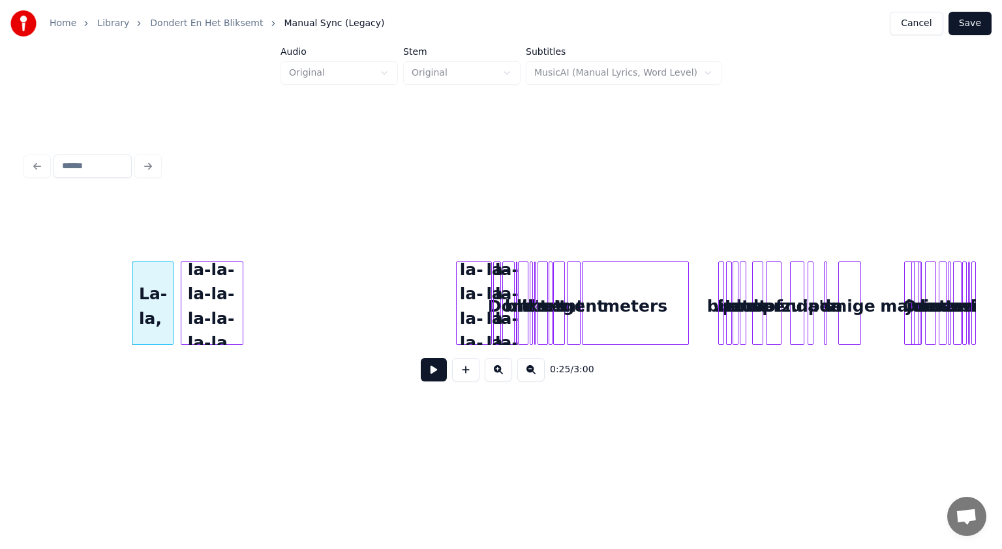
click at [216, 275] on div "la-la-la-la-la-la-la-la" at bounding box center [211, 306] width 61 height 89
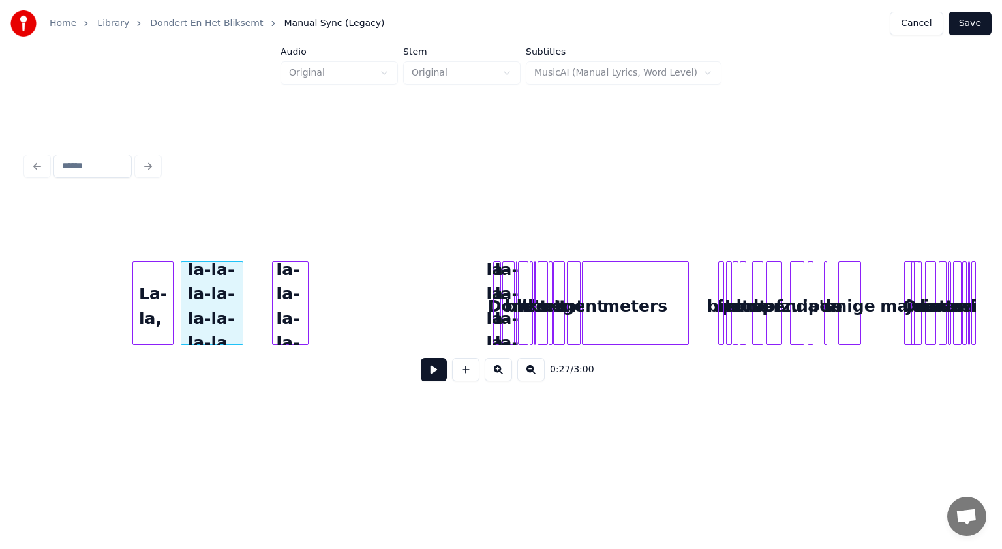
click at [286, 290] on div "La-la-la-la-la-la-la-la" at bounding box center [290, 306] width 35 height 89
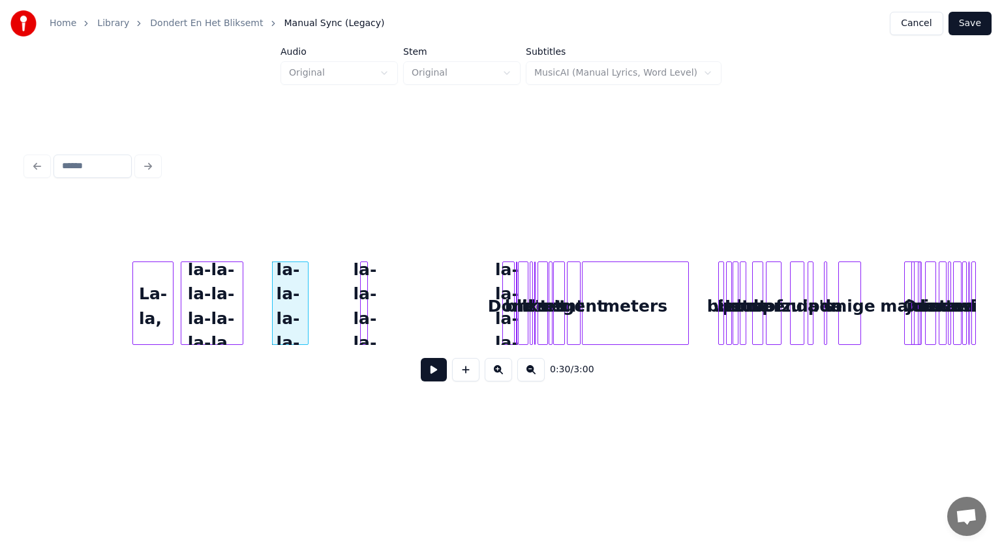
click at [361, 283] on div "La-la-la-la-la-la" at bounding box center [367, 306] width 13 height 89
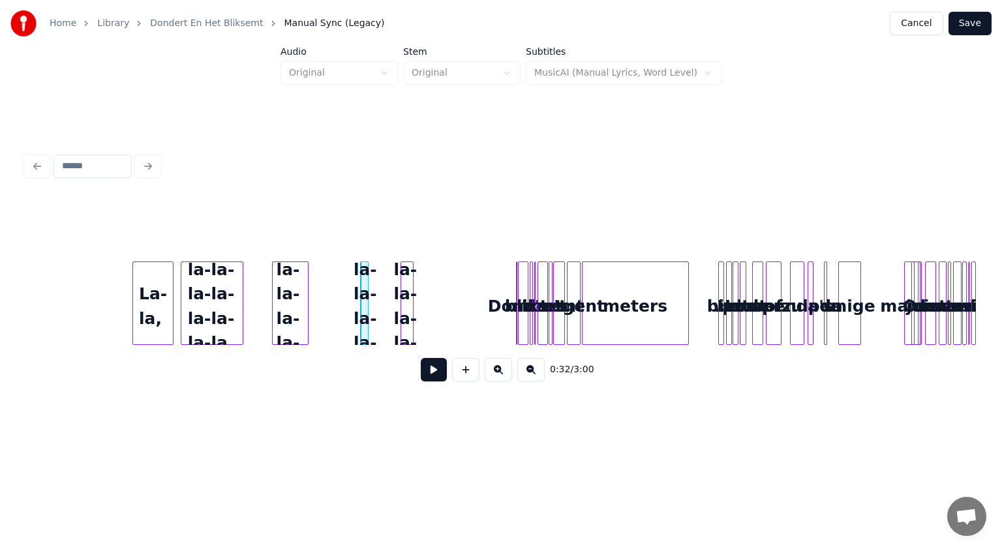
click at [405, 280] on div "La-la-la-la-la-la" at bounding box center [407, 306] width 13 height 89
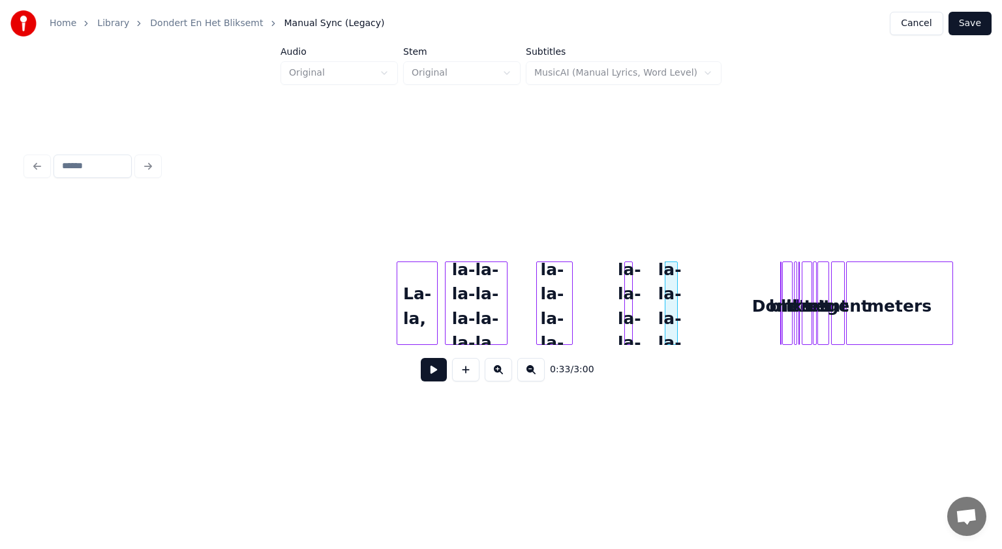
scroll to position [0, 423]
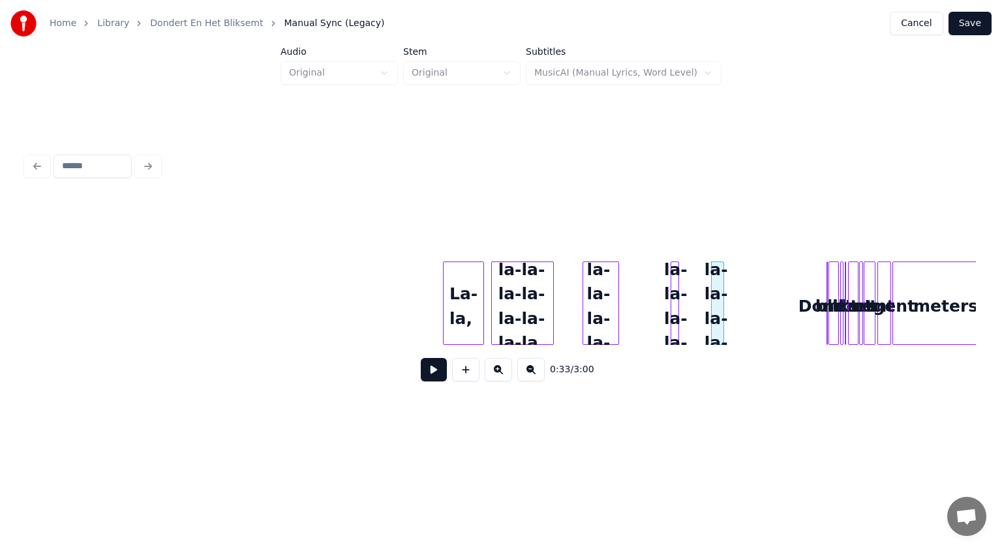
click at [923, 23] on button "Cancel" at bounding box center [915, 23] width 53 height 23
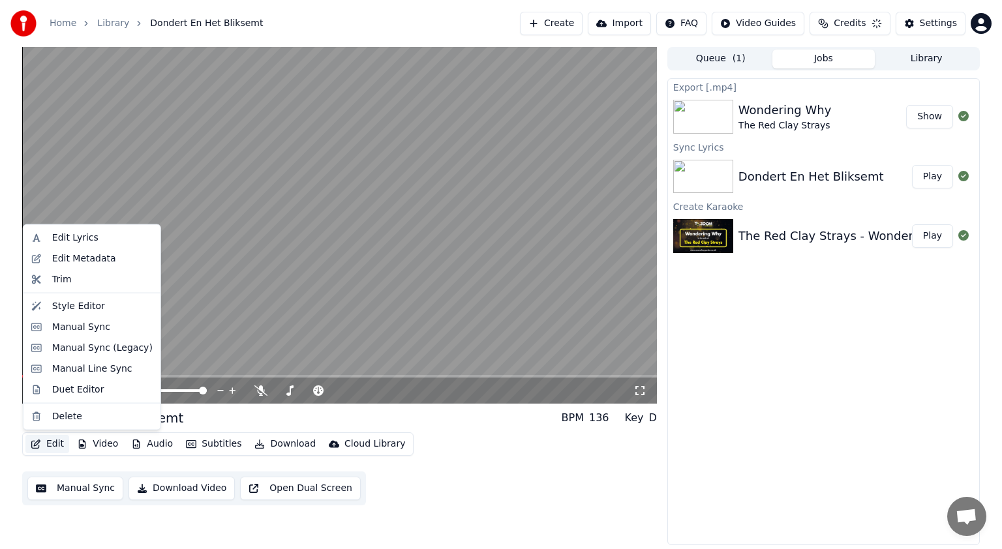
click at [50, 442] on button "Edit" at bounding box center [47, 444] width 44 height 18
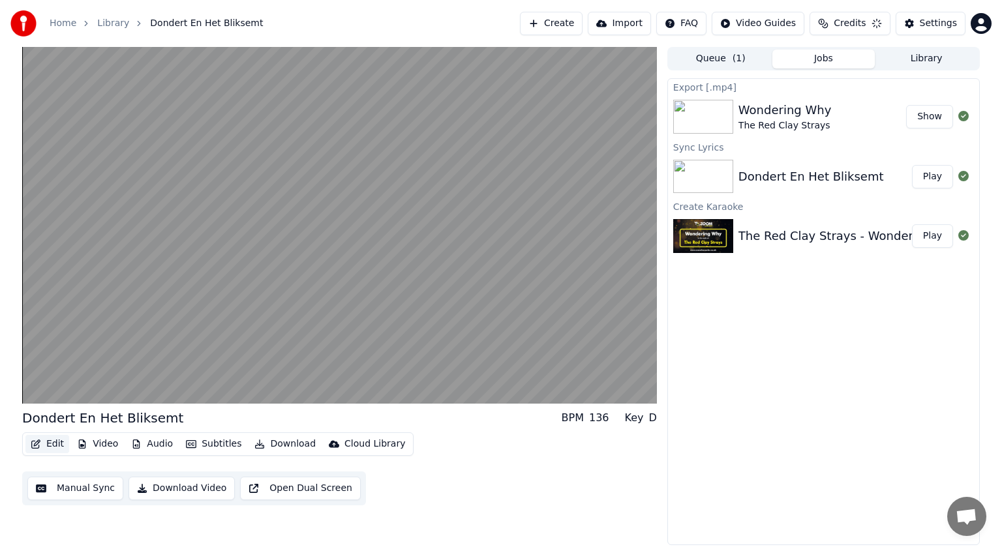
click at [55, 443] on button "Edit" at bounding box center [47, 444] width 44 height 18
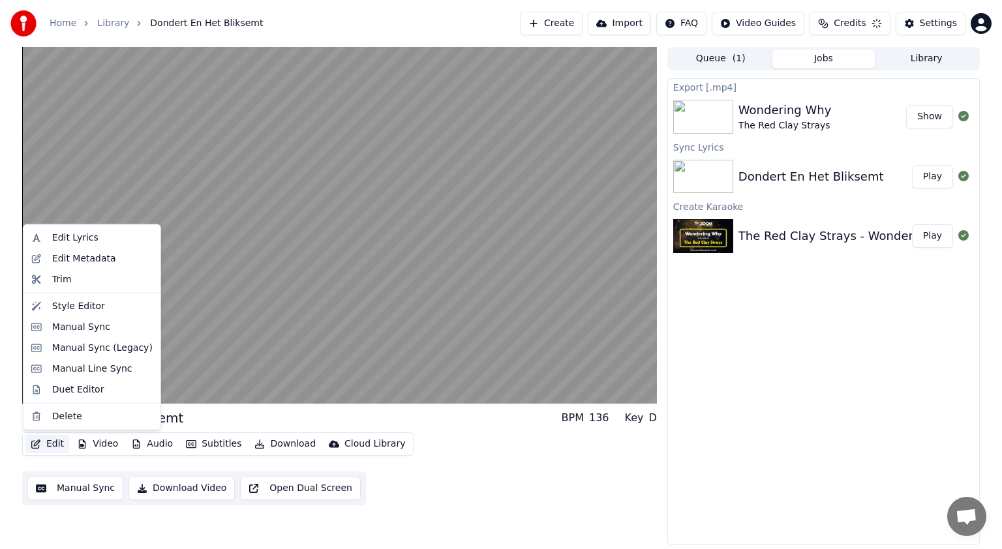
click at [55, 443] on button "Edit" at bounding box center [47, 444] width 44 height 18
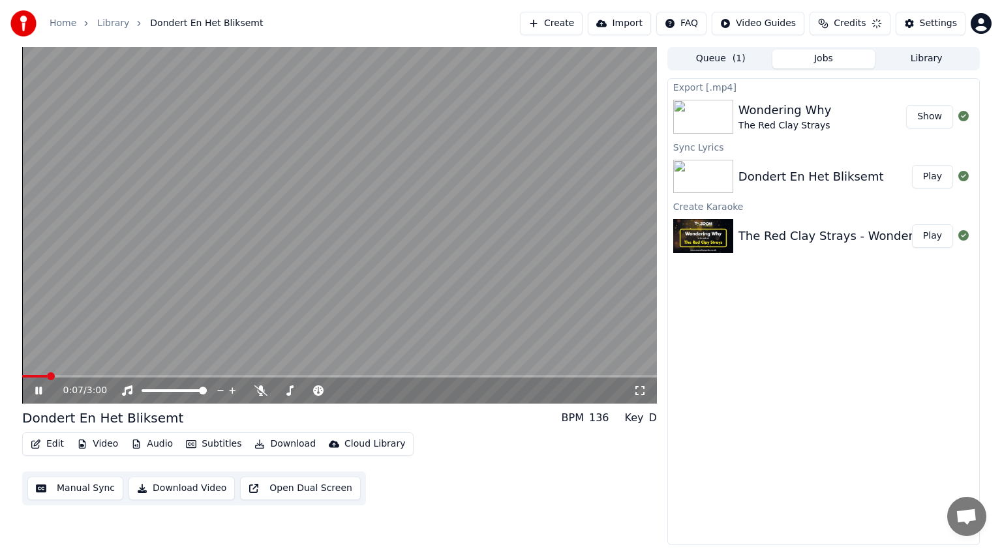
click at [218, 350] on video at bounding box center [339, 225] width 634 height 357
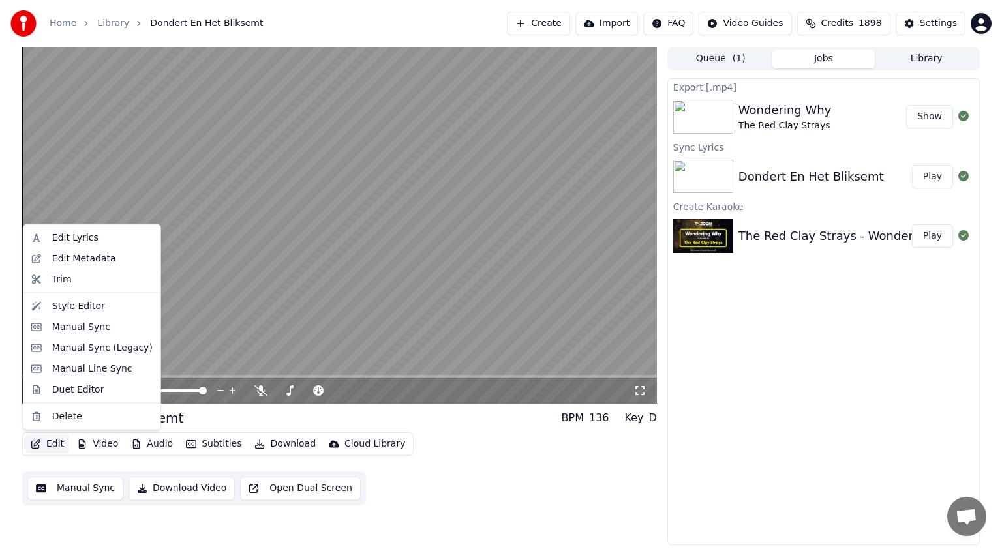
click at [50, 443] on button "Edit" at bounding box center [47, 444] width 44 height 18
click at [89, 243] on div "Edit Lyrics" at bounding box center [75, 237] width 46 height 13
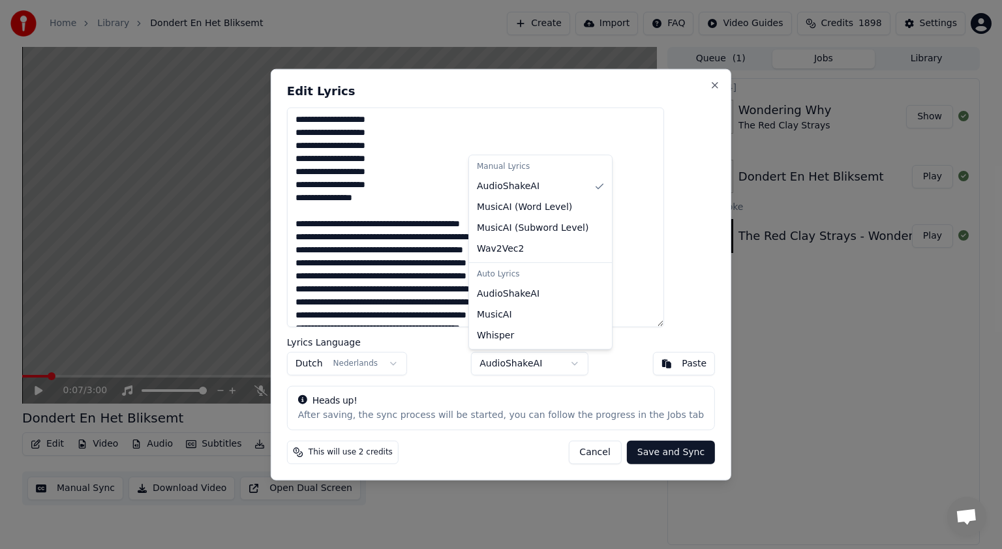
click at [571, 363] on body "Home Library Dondert En Het Bliksemt Create Import FAQ Video Guides Credits 189…" at bounding box center [501, 274] width 1002 height 549
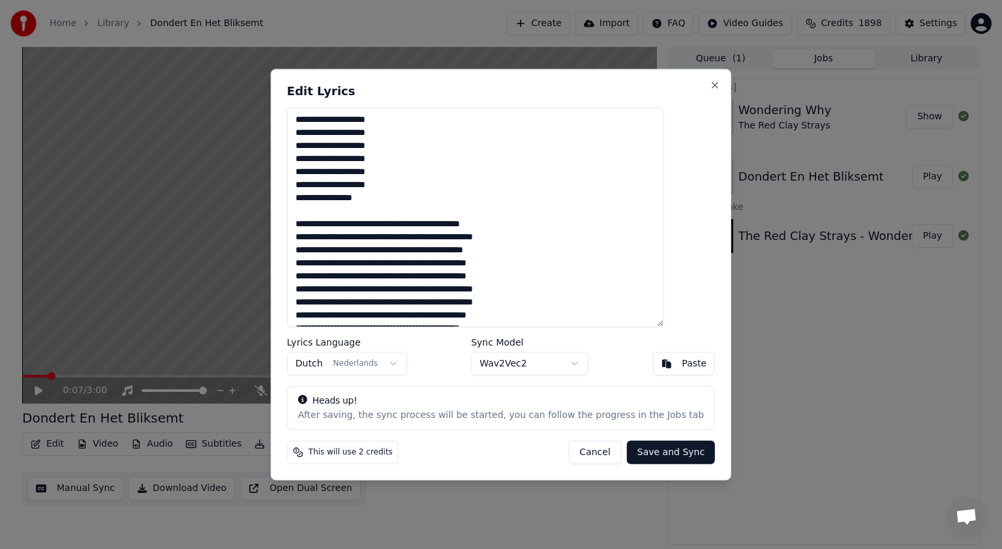
click at [642, 452] on button "Save and Sync" at bounding box center [671, 451] width 88 height 23
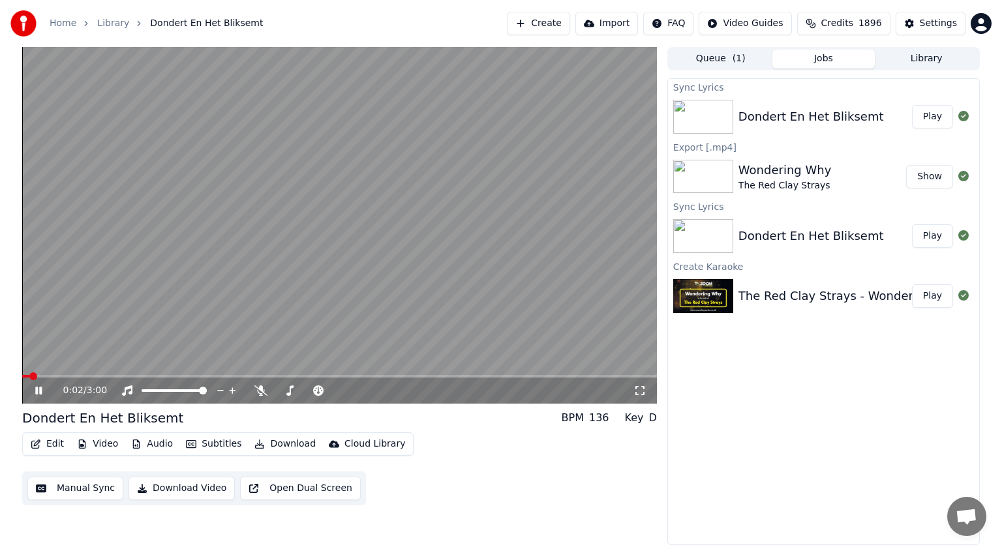
click at [27, 376] on span at bounding box center [25, 376] width 7 height 3
click at [38, 391] on icon at bounding box center [48, 390] width 31 height 10
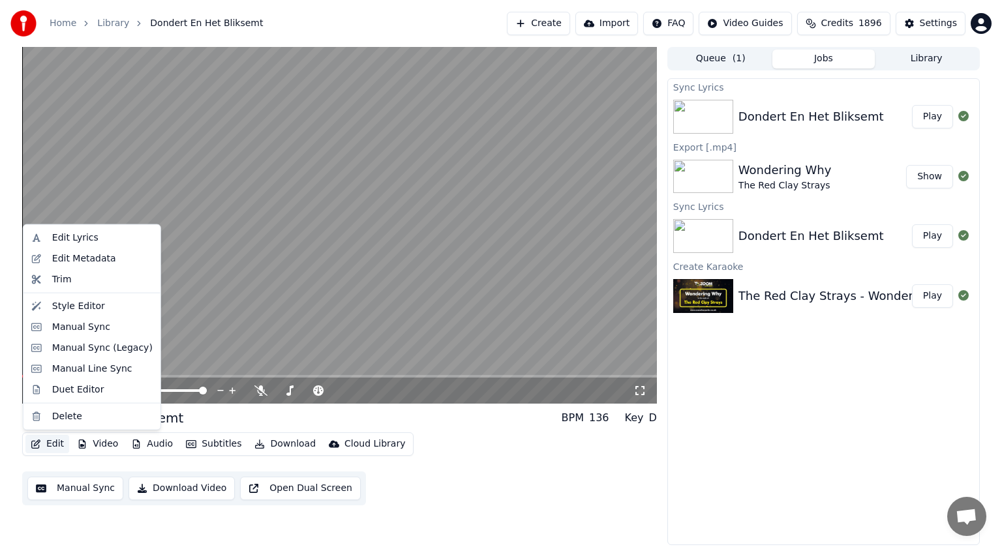
click at [53, 443] on button "Edit" at bounding box center [47, 444] width 44 height 18
click at [90, 243] on div "Edit Lyrics" at bounding box center [75, 237] width 46 height 13
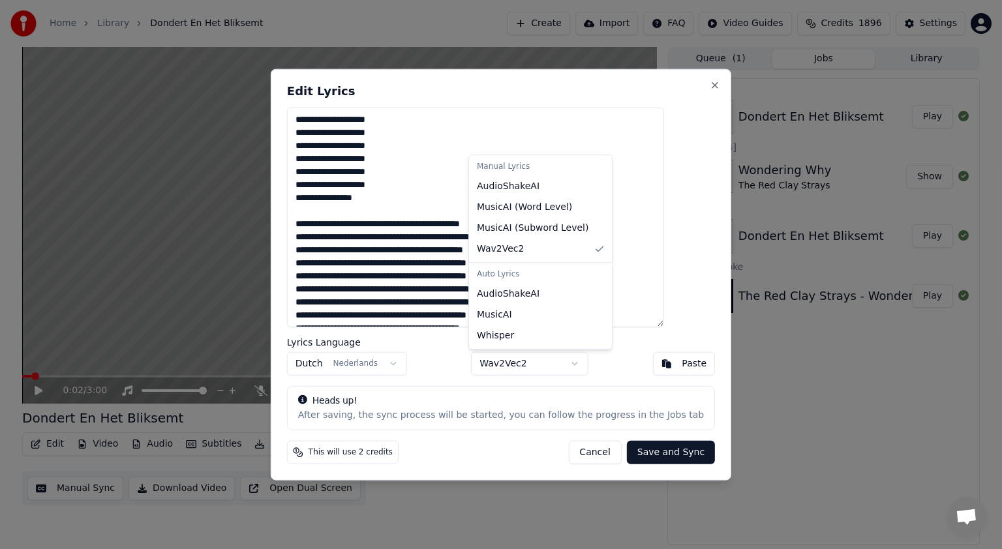
click at [573, 366] on body "Home Library Dondert En Het Bliksemt Create Import FAQ Video Guides Credits 189…" at bounding box center [501, 274] width 1002 height 549
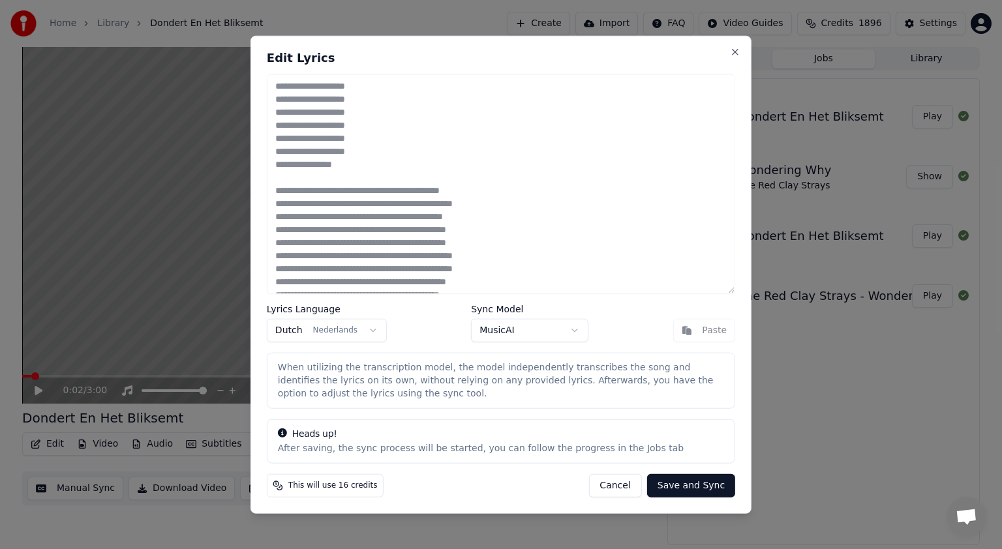
click at [683, 485] on button "Save and Sync" at bounding box center [691, 484] width 88 height 23
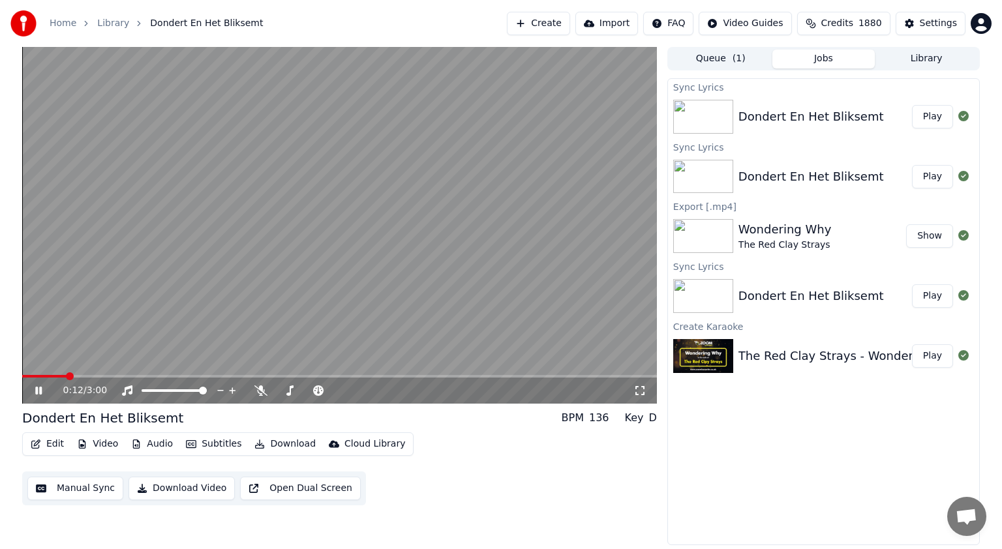
click at [37, 392] on icon at bounding box center [38, 391] width 7 height 8
click at [173, 378] on span at bounding box center [339, 376] width 634 height 3
click at [41, 388] on icon at bounding box center [48, 390] width 31 height 10
click at [310, 376] on span at bounding box center [339, 376] width 634 height 3
click at [34, 391] on icon at bounding box center [48, 390] width 31 height 10
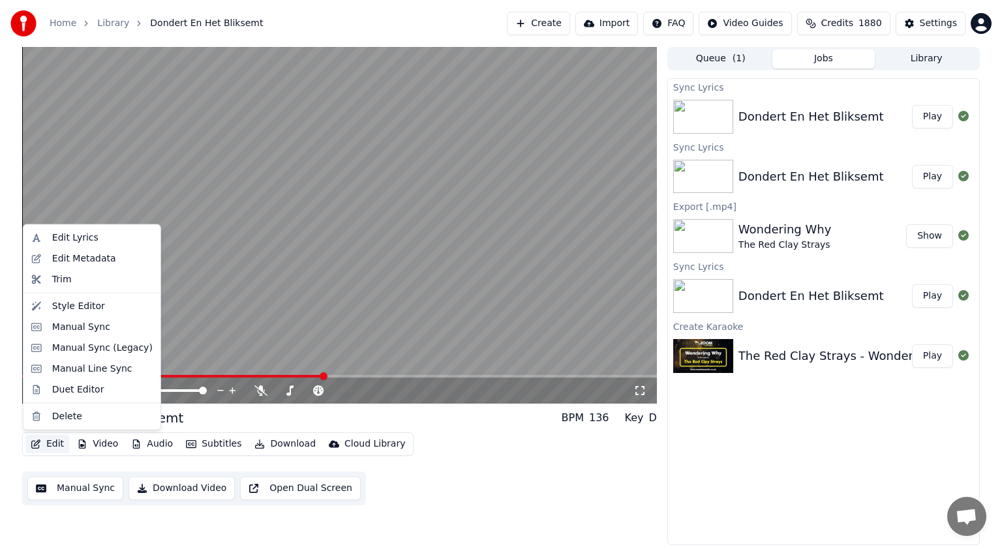
click at [53, 440] on button "Edit" at bounding box center [47, 444] width 44 height 18
click at [89, 240] on div "Edit Lyrics" at bounding box center [75, 237] width 46 height 13
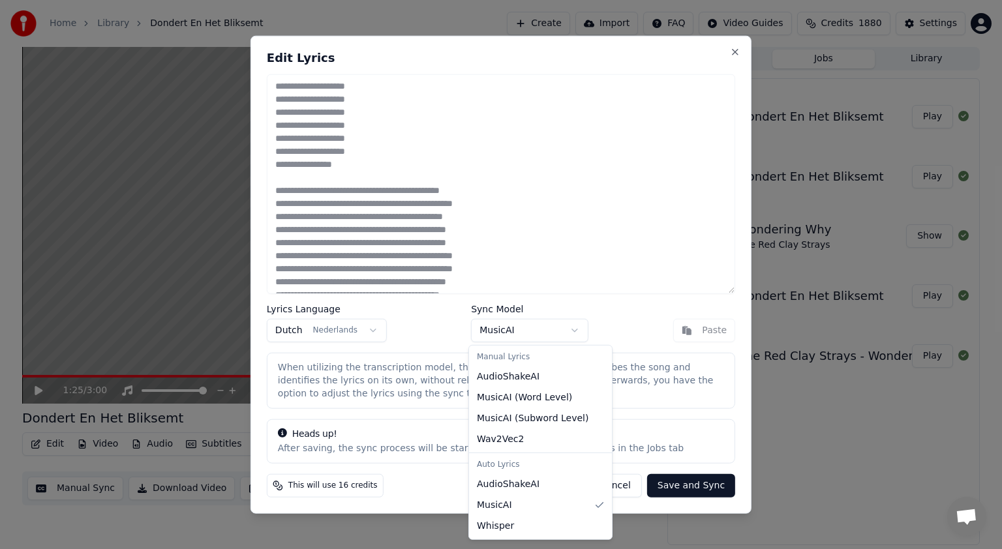
click at [567, 329] on body "Home Library Dondert En Het Bliksemt Create Import FAQ Video Guides Credits 188…" at bounding box center [501, 274] width 1002 height 549
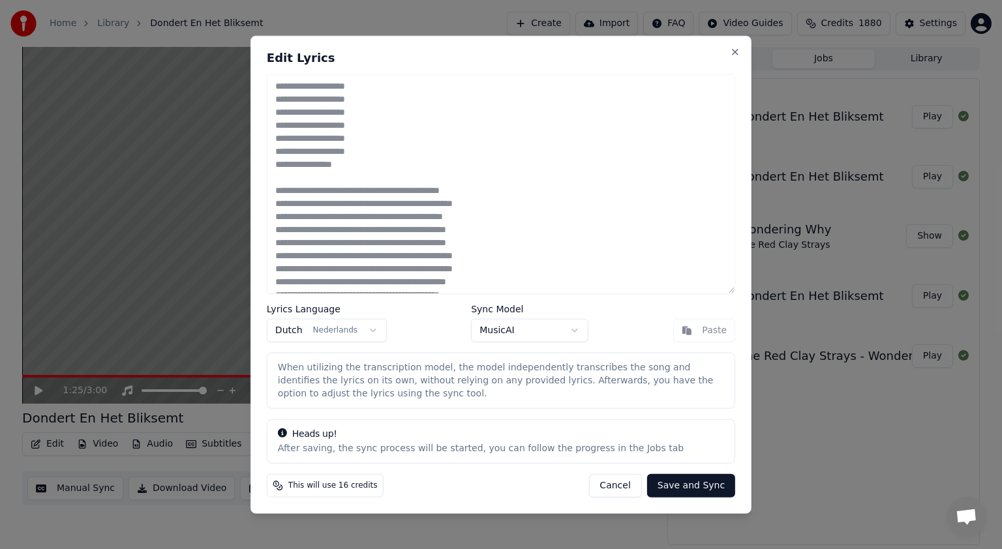
click at [631, 480] on button "Cancel" at bounding box center [614, 484] width 53 height 23
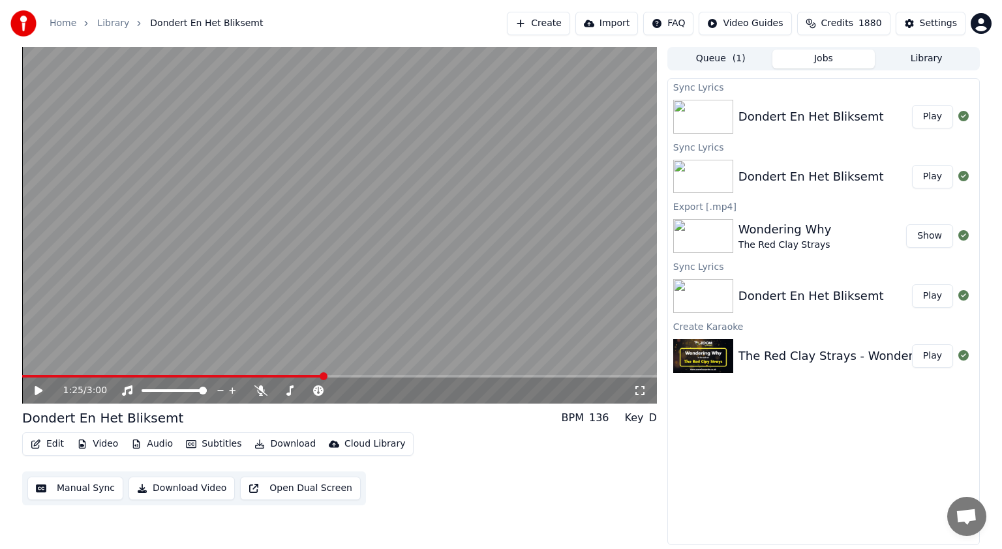
click at [569, 20] on button "Create" at bounding box center [538, 23] width 63 height 23
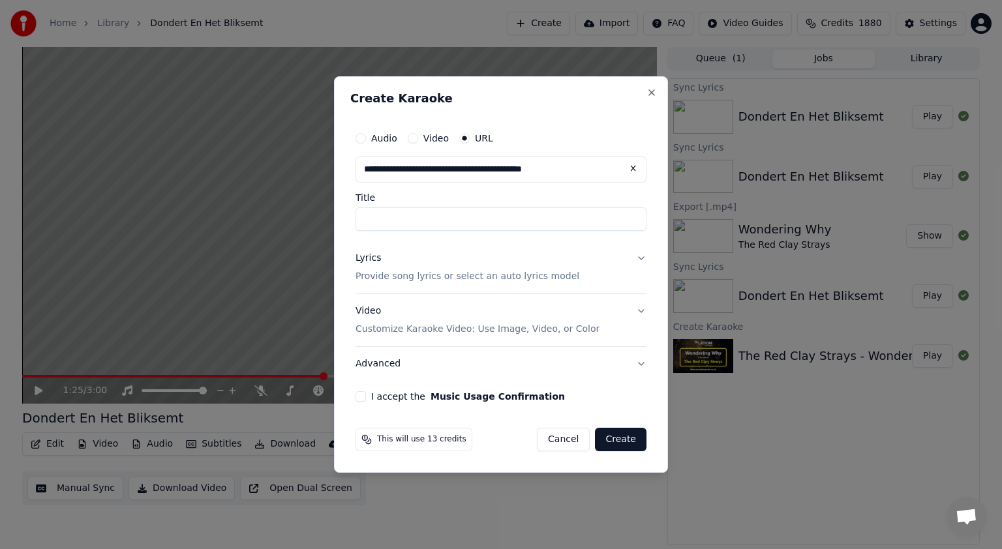
type input "**********"
click at [554, 221] on input "Title" at bounding box center [500, 218] width 291 height 23
type input "**********"
click at [637, 258] on button "Lyrics Provide song lyrics or select an auto lyrics model" at bounding box center [500, 267] width 291 height 52
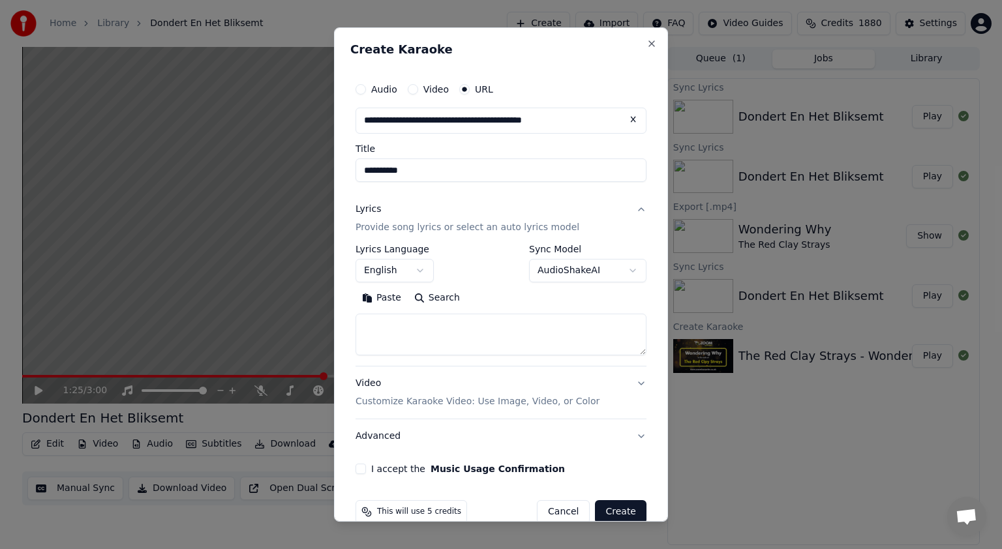
click at [384, 325] on textarea at bounding box center [500, 335] width 291 height 42
paste textarea "**********"
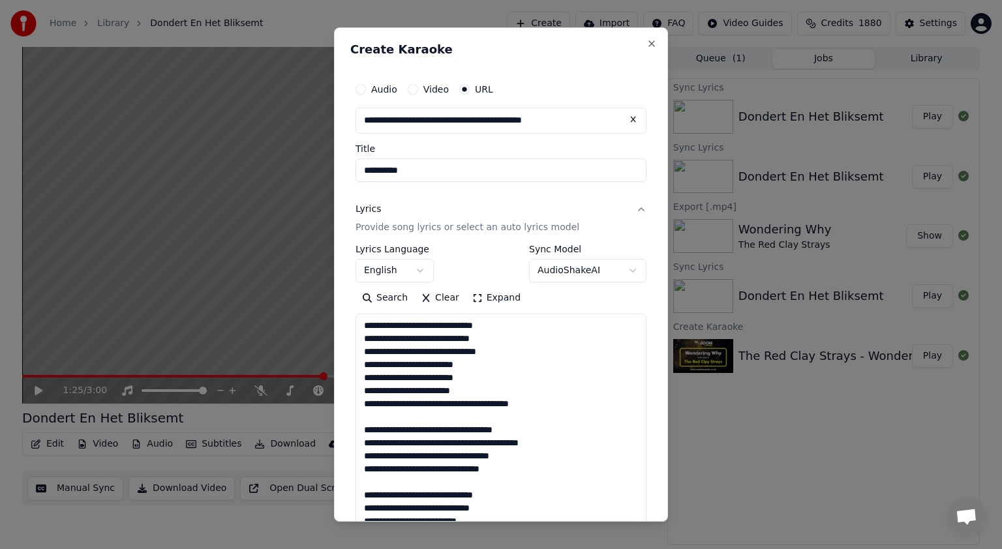
scroll to position [472, 0]
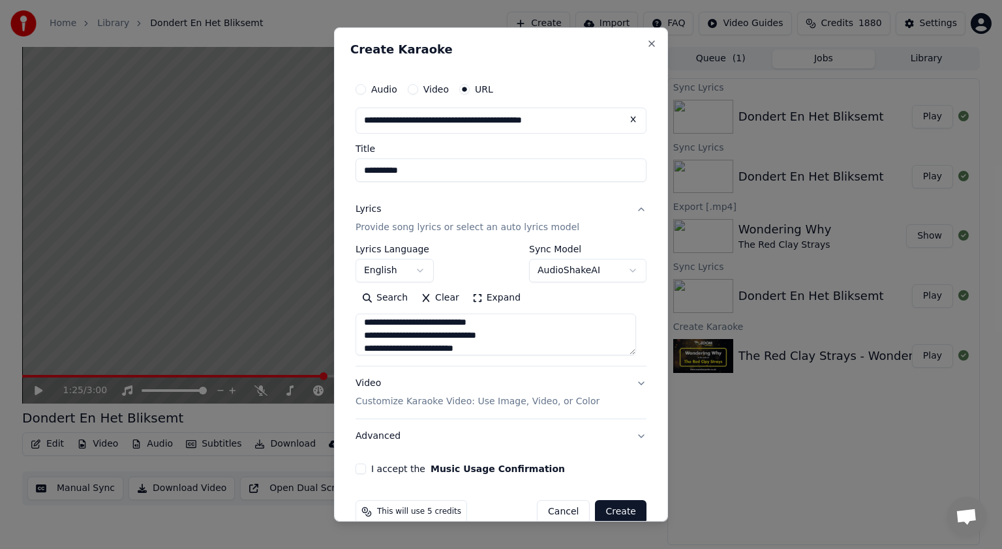
type textarea "**********"
click at [421, 270] on button "English" at bounding box center [394, 270] width 78 height 23
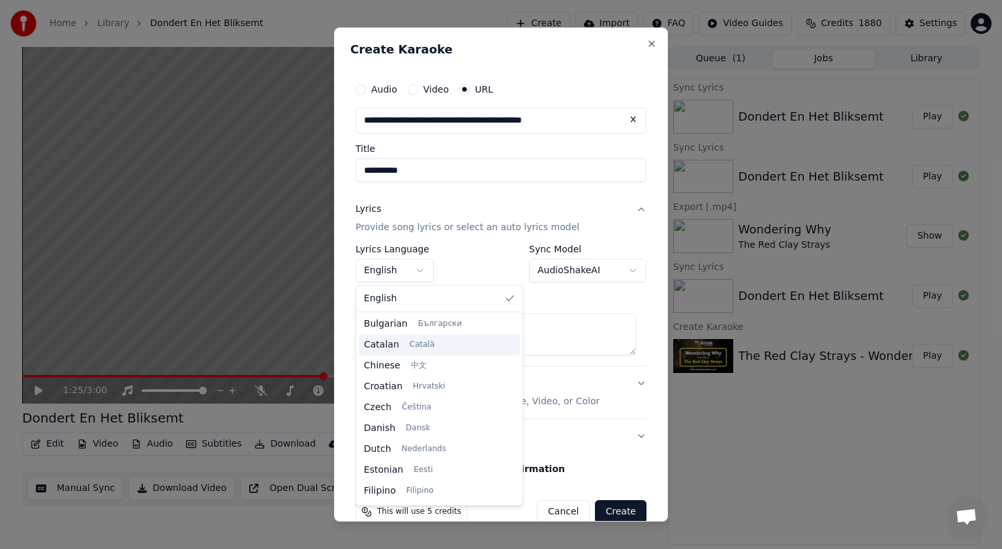
scroll to position [132, 0]
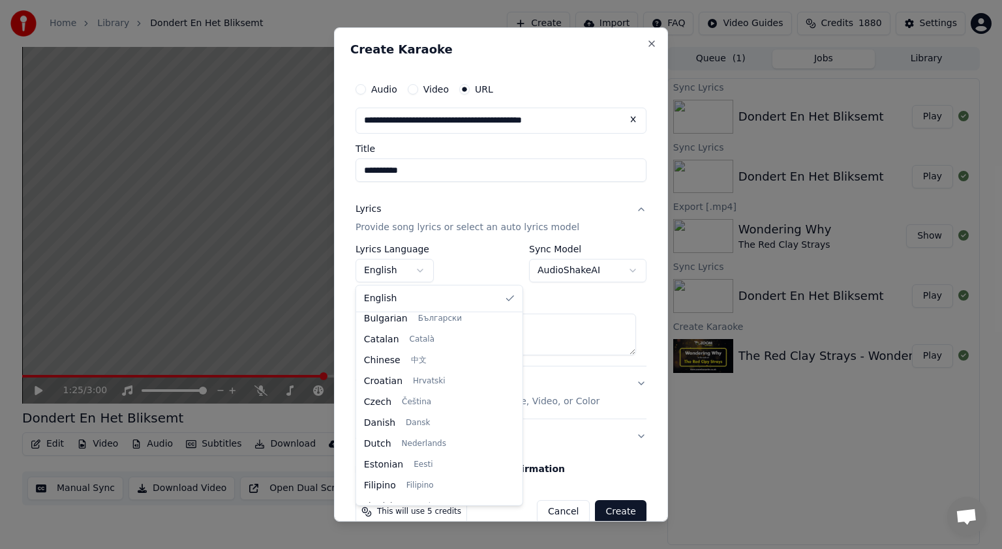
select select "**"
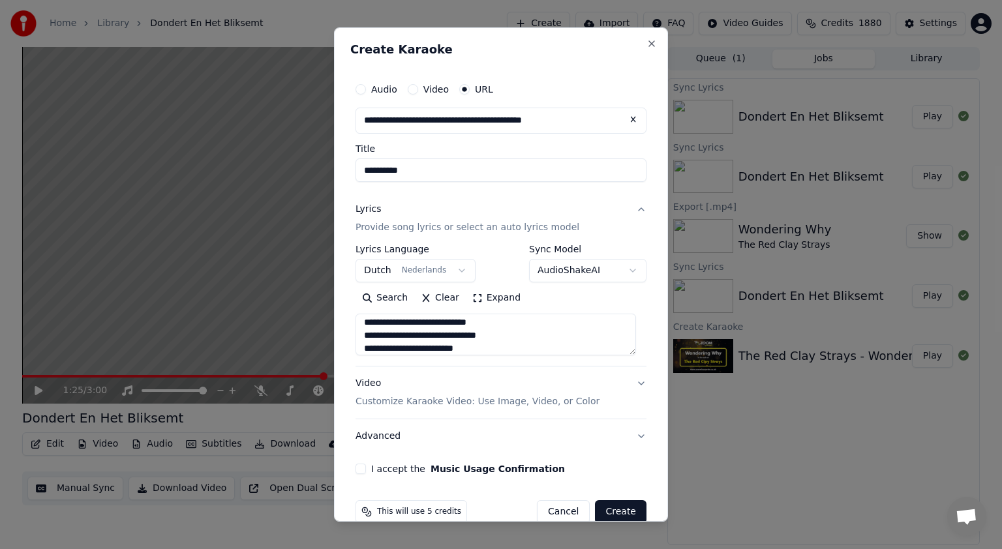
click at [361, 469] on button "I accept the Music Usage Confirmation" at bounding box center [360, 469] width 10 height 10
click at [612, 509] on button "Create" at bounding box center [621, 511] width 52 height 23
select select
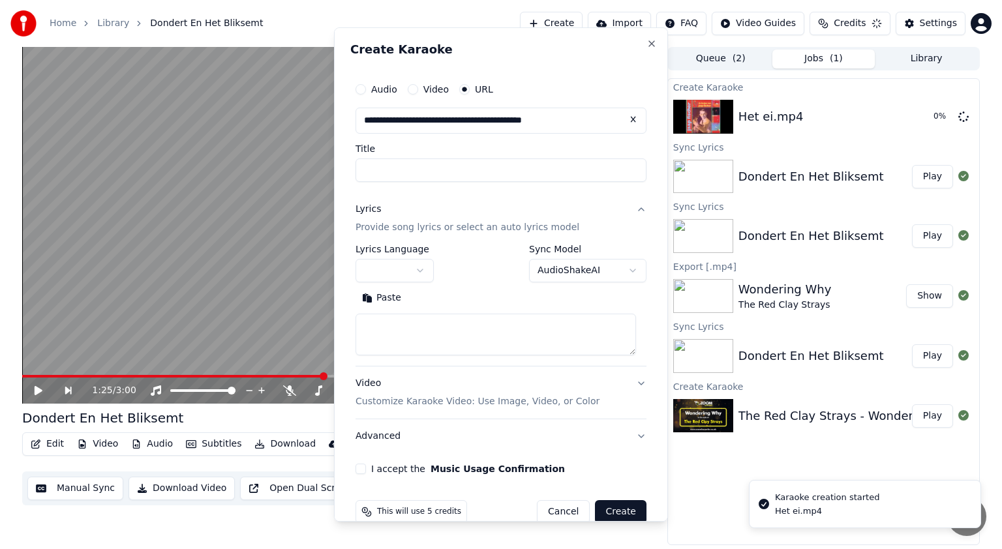
scroll to position [0, 0]
